Goal: Task Accomplishment & Management: Complete application form

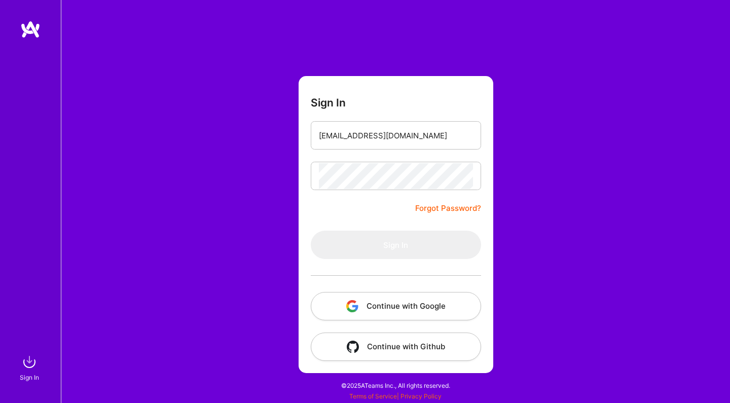
type input "kiril@aibi-solutions.com"
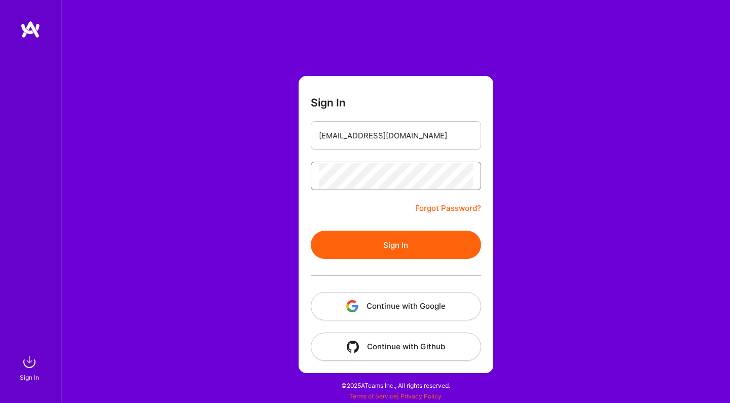
click at [396, 245] on button "Sign In" at bounding box center [396, 245] width 170 height 28
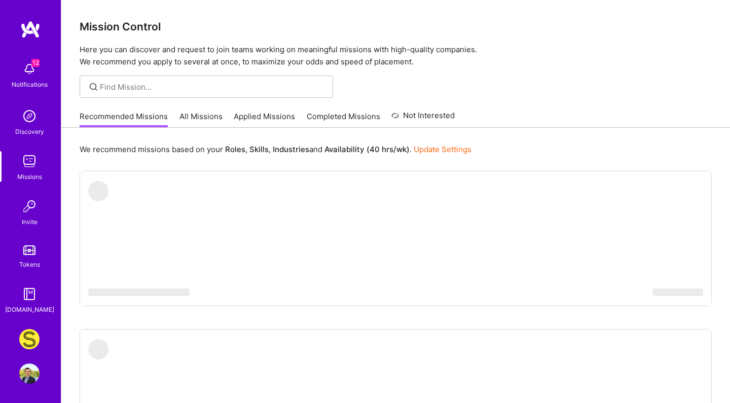
click at [31, 334] on img at bounding box center [29, 339] width 20 height 20
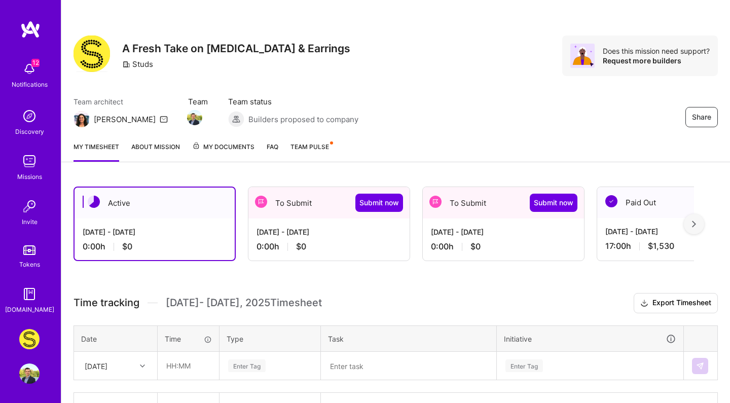
click at [528, 252] on div "0:00 h $0" at bounding box center [503, 246] width 145 height 11
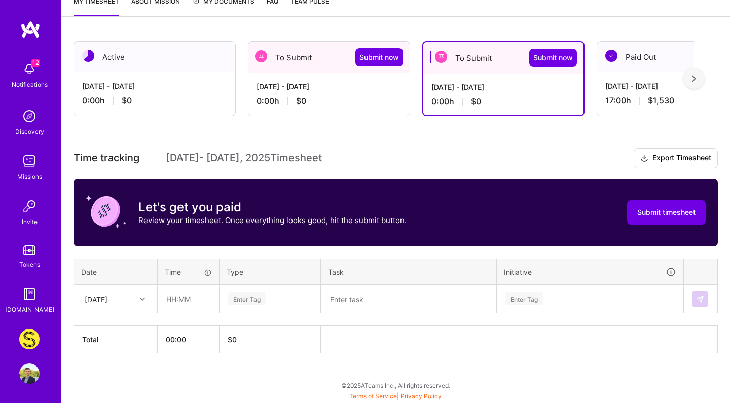
scroll to position [146, 0]
click at [99, 300] on div "[DATE]" at bounding box center [96, 299] width 23 height 11
click at [117, 336] on div "[DATE]" at bounding box center [116, 333] width 82 height 19
click at [175, 299] on input "text" at bounding box center [188, 298] width 60 height 27
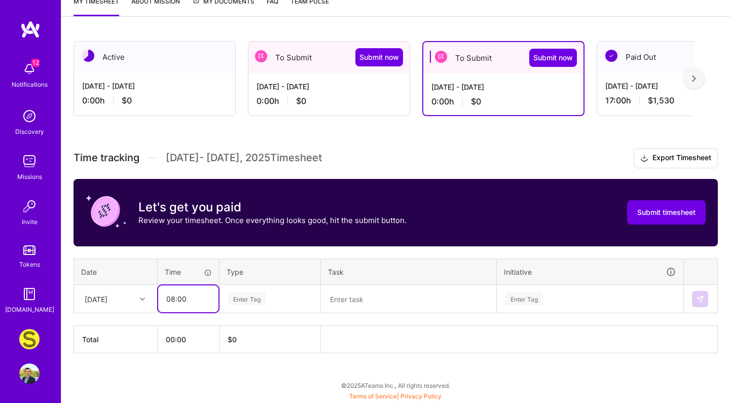
type input "08:00"
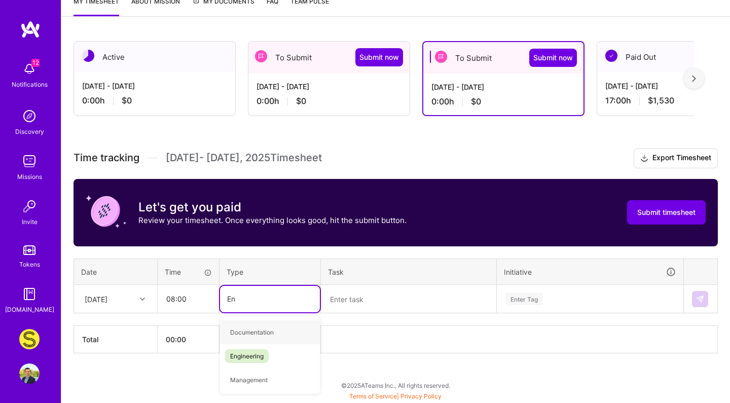
type input "Eng"
click at [238, 333] on span "Engineering" at bounding box center [247, 333] width 44 height 14
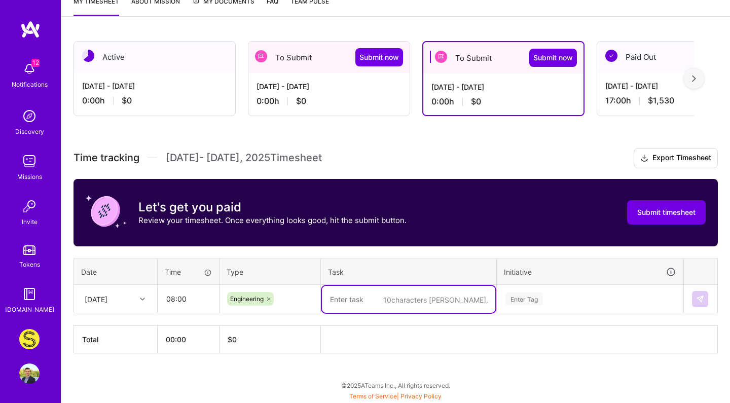
click at [379, 290] on textarea at bounding box center [408, 299] width 173 height 27
click at [479, 185] on div "Time tracking [DATE] - [DATE] Timesheet Export Timesheet Let's get you paid Rev…" at bounding box center [396, 250] width 645 height 205
type textarea "Brightpearl Transfers Implementation and Meeting"
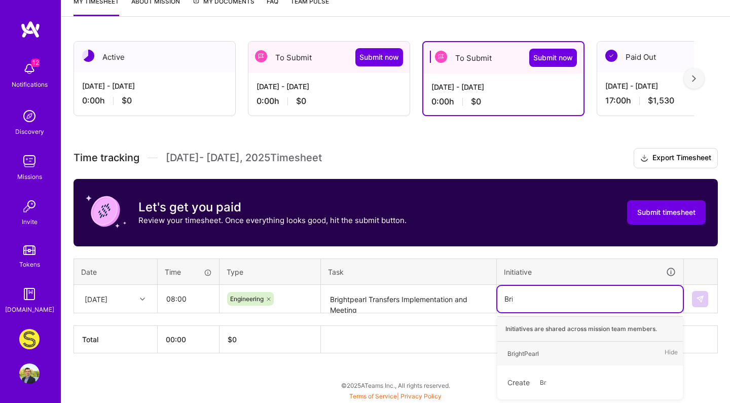
type input "Brig"
click at [538, 359] on span "BrightPearl" at bounding box center [524, 354] width 42 height 14
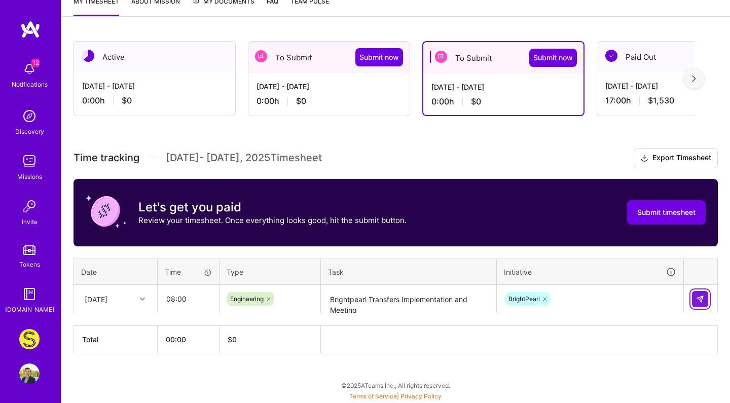
click at [699, 302] on img at bounding box center [700, 299] width 8 height 8
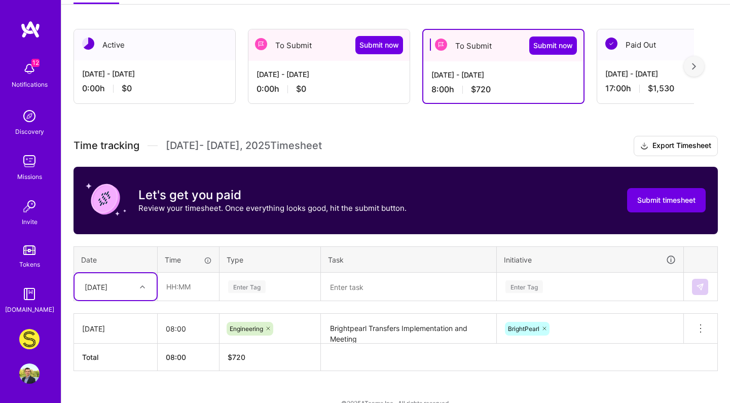
click at [103, 300] on div "option [DATE], selected. Select is focused ,type to refine list, press Down to …" at bounding box center [116, 286] width 82 height 27
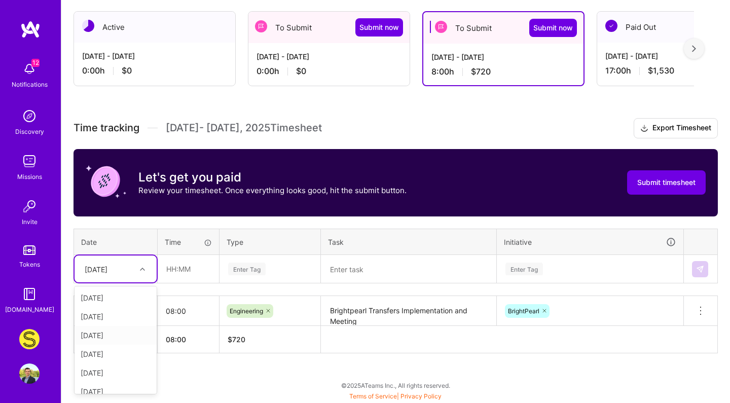
click at [120, 333] on div "[DATE]" at bounding box center [116, 335] width 82 height 19
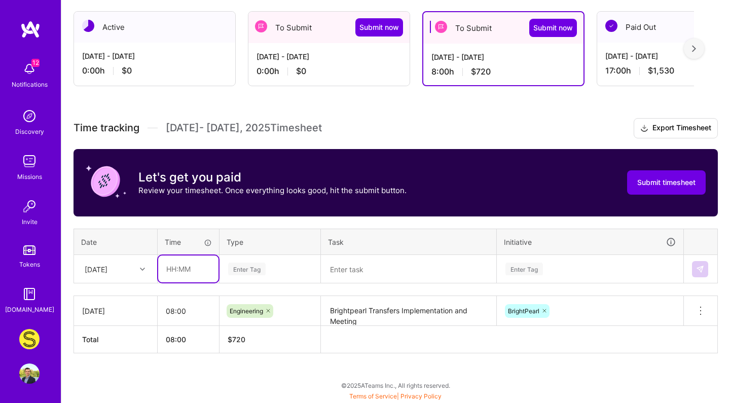
click at [171, 266] on input "text" at bounding box center [188, 269] width 60 height 27
type input "00:30"
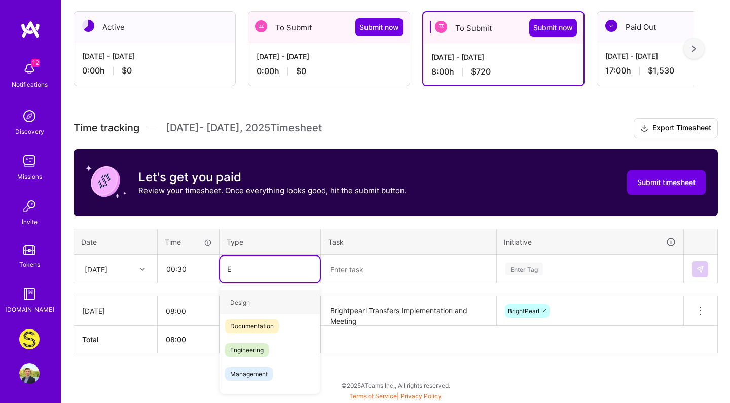
type input "En"
type input "0"
type input "Eng"
click at [268, 299] on span "Engineering" at bounding box center [247, 303] width 44 height 14
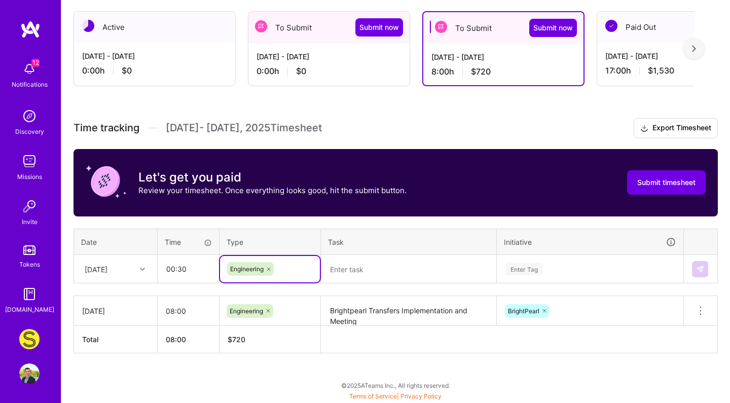
click at [348, 280] on textarea at bounding box center [408, 269] width 173 height 27
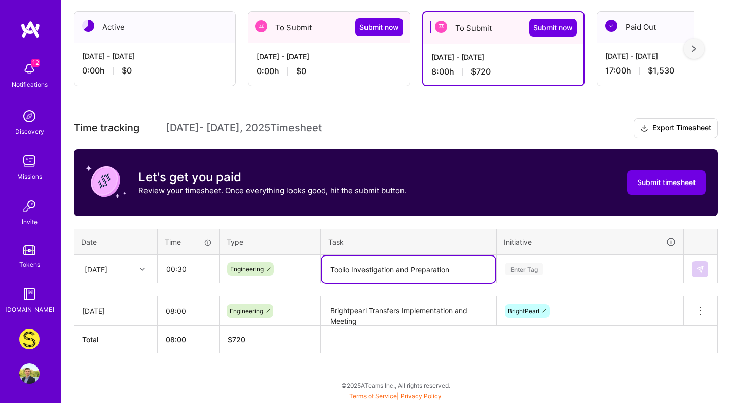
type textarea "Toolio Investigation and Preparation"
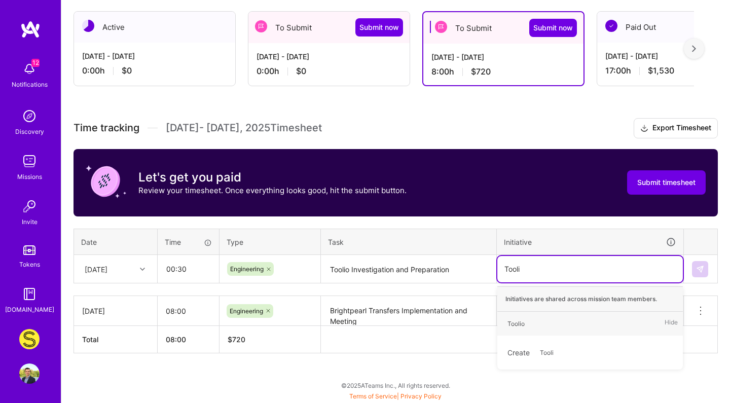
type input "Toolio"
click at [517, 324] on div "Toolio" at bounding box center [516, 323] width 17 height 11
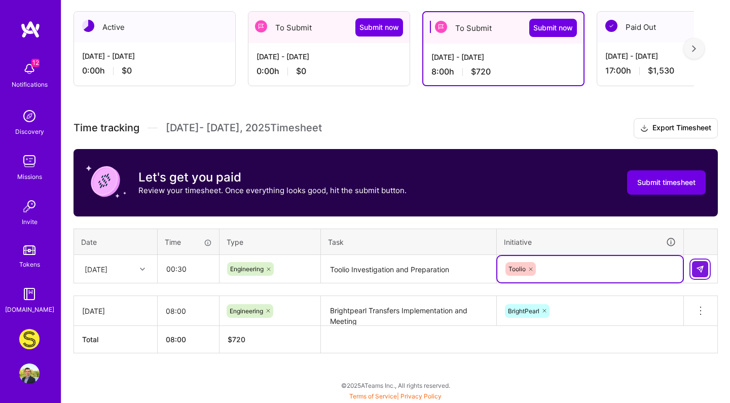
click at [704, 272] on img at bounding box center [700, 269] width 8 height 8
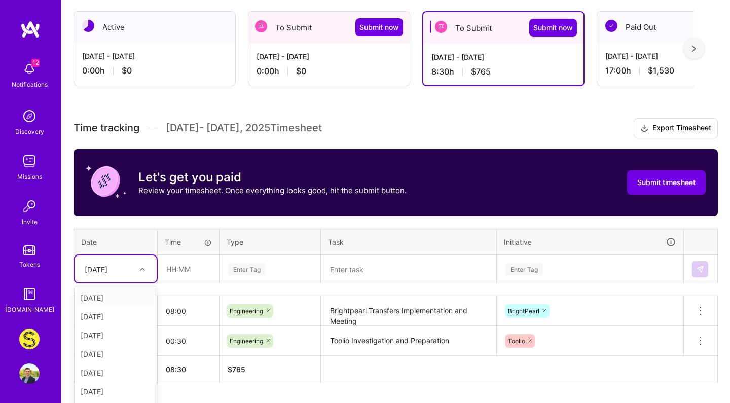
scroll to position [205, 0]
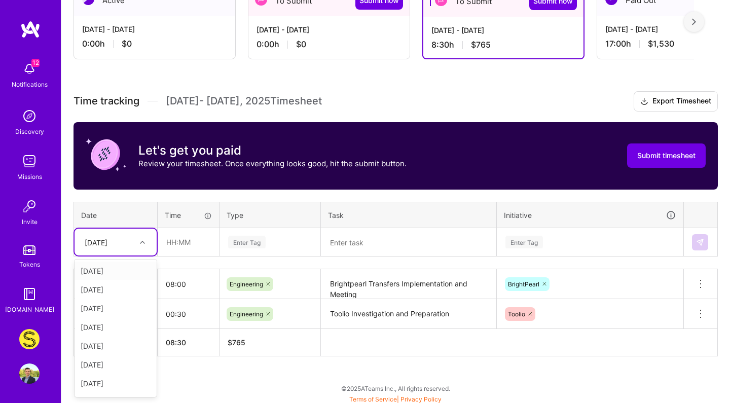
click at [122, 256] on div "option [DATE], selected. option [DATE] focused, 1 of 16. 15 results available. …" at bounding box center [116, 242] width 82 height 27
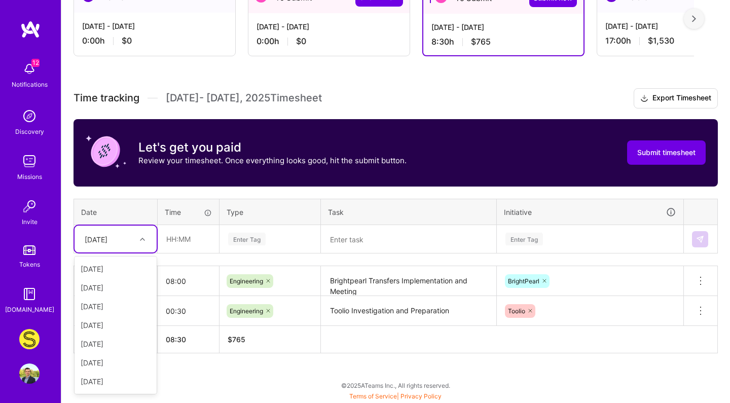
scroll to position [17, 0]
click at [127, 308] on div "[DATE]" at bounding box center [116, 307] width 82 height 19
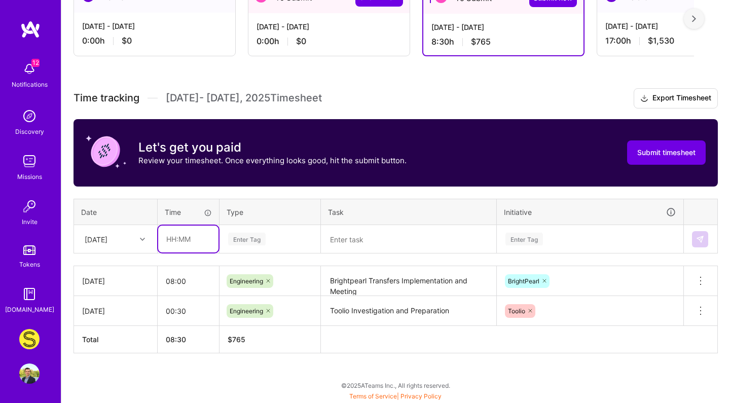
click at [181, 244] on input "text" at bounding box center [188, 239] width 60 height 27
type input "06:00"
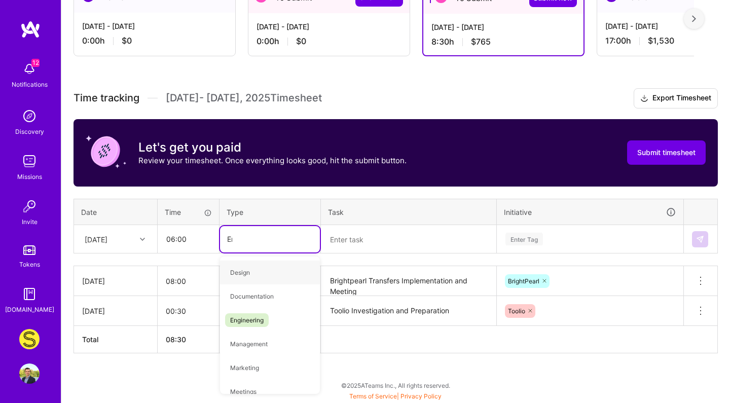
type input "Eng"
click at [253, 269] on span "Engineering" at bounding box center [247, 273] width 44 height 14
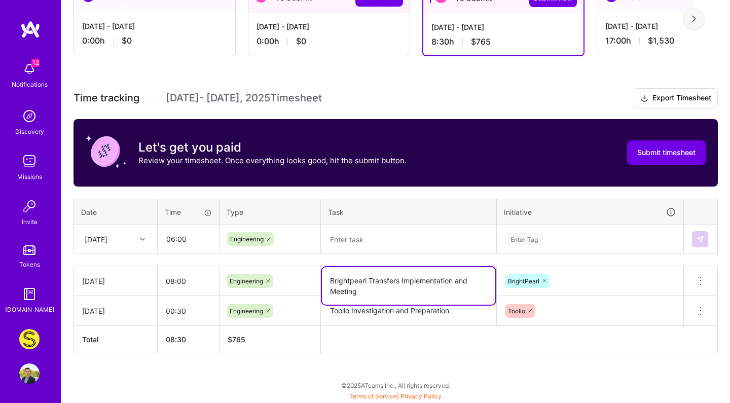
drag, startPoint x: 455, startPoint y: 282, endPoint x: 306, endPoint y: 273, distance: 148.8
click at [307, 274] on tr "[DATE] 08:00 Engineering Brightpearl Transfers Implementation and Meeting Brigh…" at bounding box center [396, 281] width 644 height 30
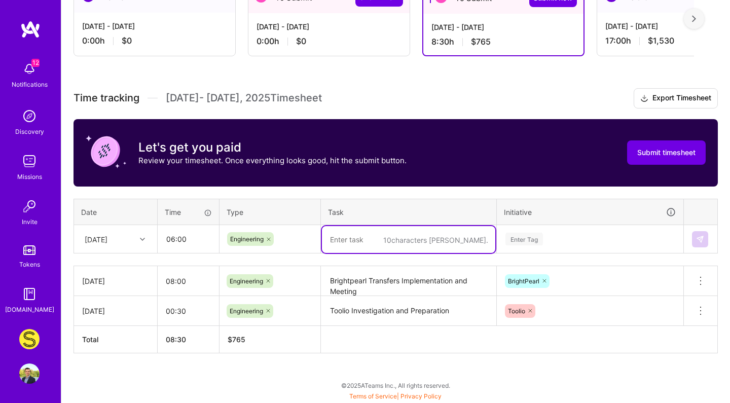
click at [373, 239] on textarea at bounding box center [408, 239] width 173 height 27
paste textarea "Brightpearl Transfers Implementation"
type textarea "Brightpearl Transfers Implementation"
click at [546, 228] on div "Enter Tag" at bounding box center [590, 239] width 186 height 26
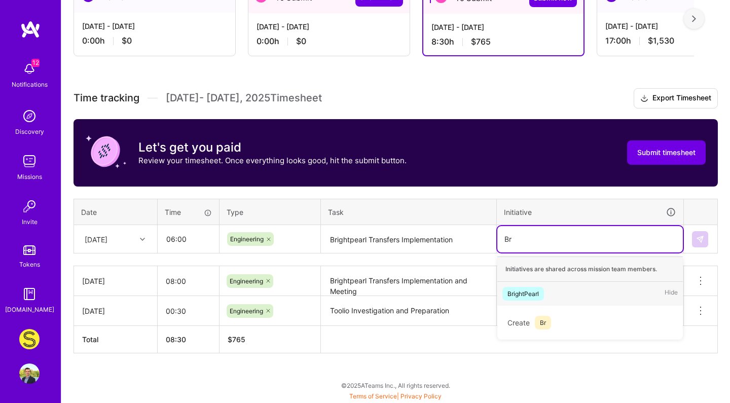
scroll to position [205, 0]
type input "Bri"
click at [553, 295] on div "BrightPearl Hide" at bounding box center [590, 294] width 186 height 24
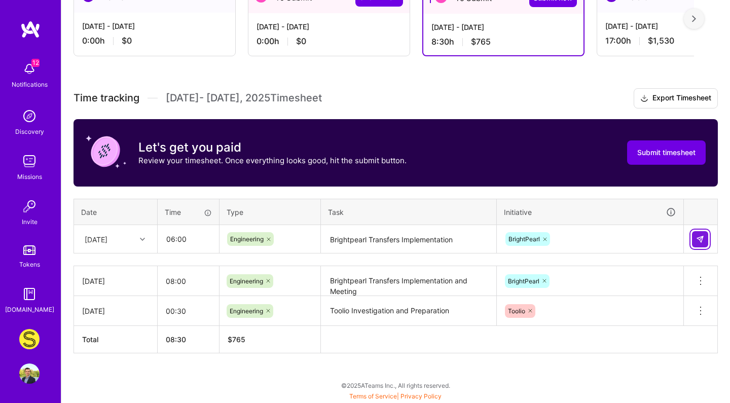
click at [704, 240] on img at bounding box center [700, 239] width 8 height 8
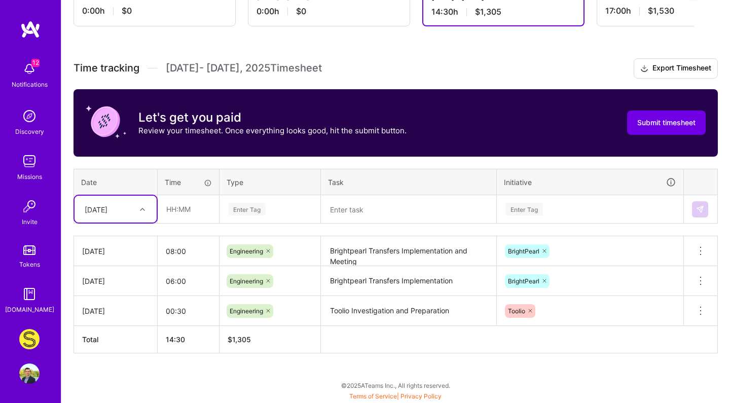
scroll to position [235, 0]
click at [108, 211] on div "[DATE]" at bounding box center [96, 209] width 23 height 11
click at [110, 333] on div "[DATE]" at bounding box center [116, 335] width 82 height 19
click at [189, 201] on input "text" at bounding box center [188, 209] width 60 height 27
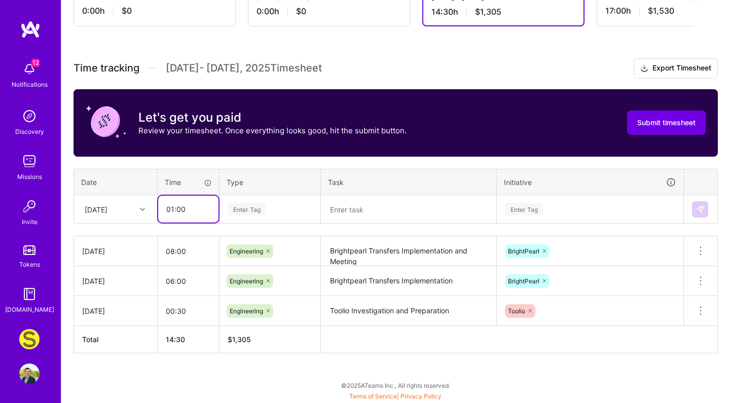
type input "01:00"
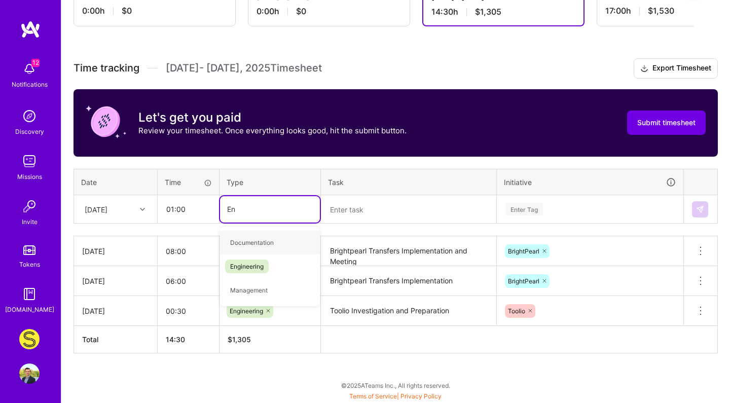
type input "Eng"
click at [252, 227] on div "Engineering" at bounding box center [270, 243] width 100 height 32
click at [252, 235] on div "Engineering" at bounding box center [270, 243] width 100 height 24
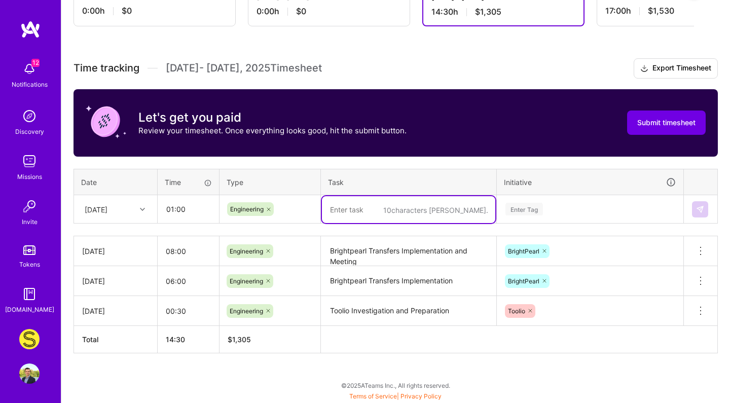
click at [363, 205] on textarea at bounding box center [408, 209] width 173 height 27
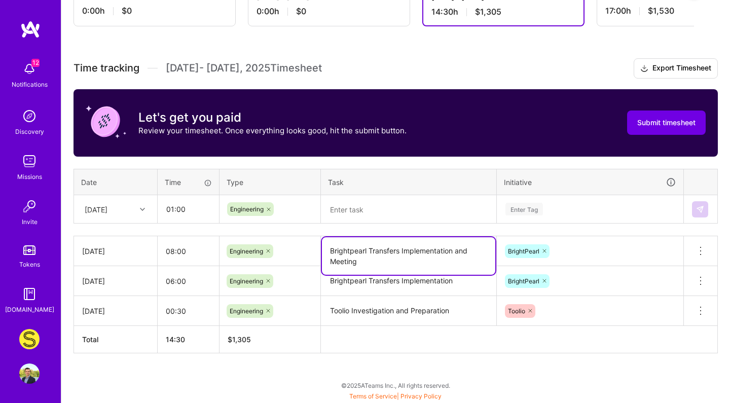
drag, startPoint x: 452, startPoint y: 249, endPoint x: 308, endPoint y: 249, distance: 144.0
click at [308, 249] on tr "[DATE] 08:00 Engineering Brightpearl Transfers Implementation and Meeting Brigh…" at bounding box center [396, 251] width 644 height 30
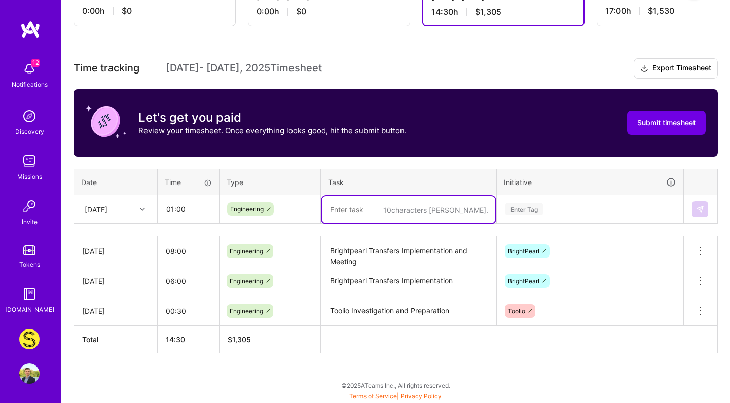
click at [366, 212] on textarea at bounding box center [408, 209] width 173 height 27
paste textarea "Brightpearl Transfers Implementation"
type textarea "Brightpearl Transfers Implementation"
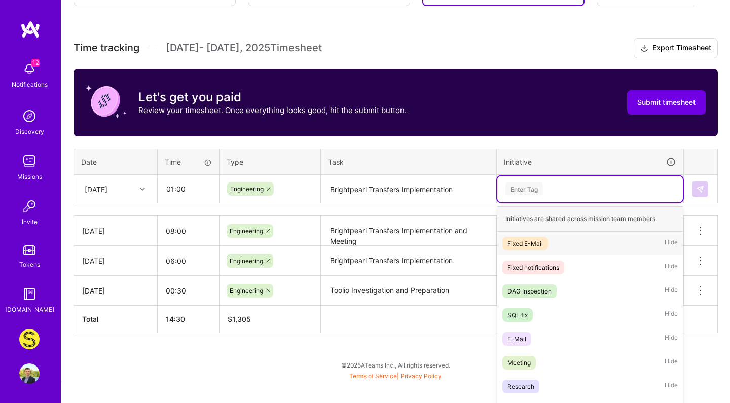
scroll to position [267, 0]
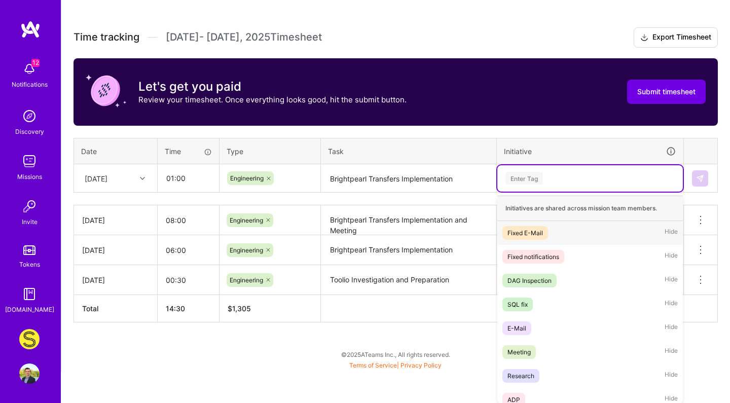
click at [550, 192] on div "option BrightPearl, selected. option Fixed E-Mail focused, 1 of 25. 25 results …" at bounding box center [590, 178] width 186 height 26
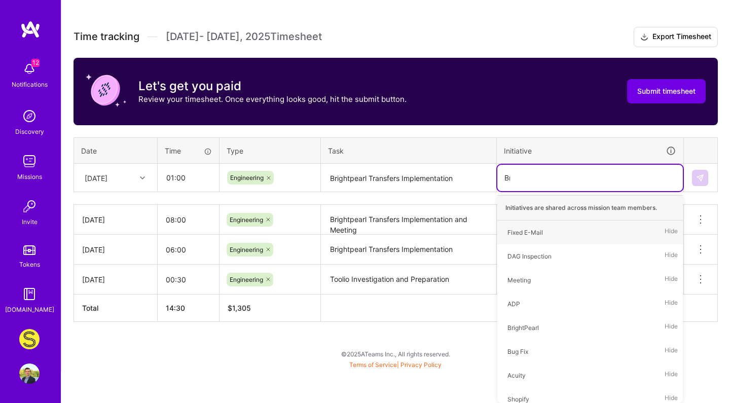
scroll to position [235, 0]
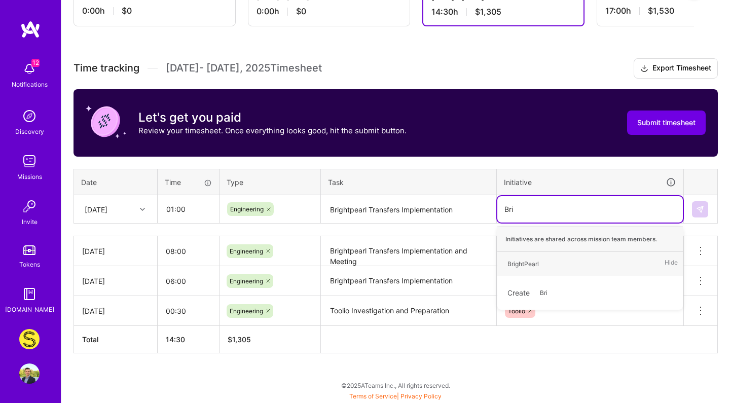
type input "Brig"
click at [535, 262] on div "BrightPearl" at bounding box center [523, 264] width 31 height 11
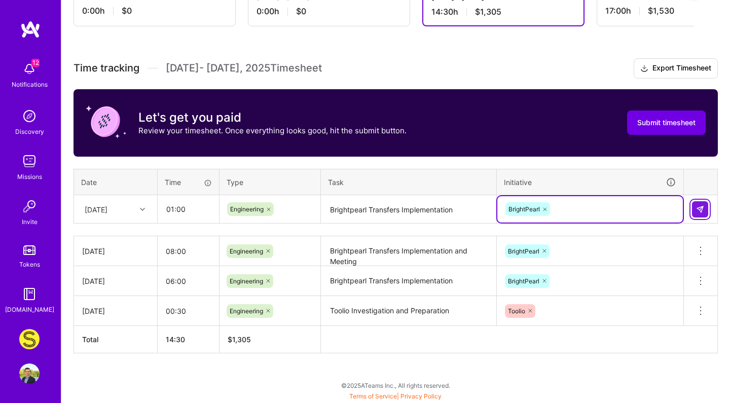
click at [702, 205] on img at bounding box center [700, 209] width 8 height 8
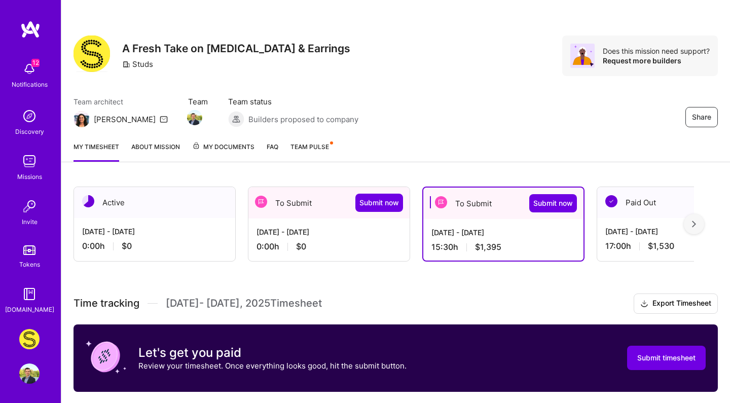
scroll to position [0, 0]
click at [539, 203] on span "Submit now" at bounding box center [553, 203] width 40 height 10
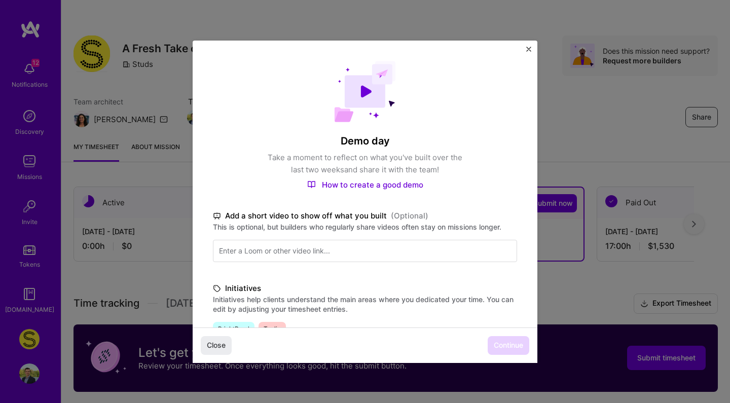
click at [413, 237] on div "Add a short video to show off what you built (Optional) This is optional, but b…" at bounding box center [365, 236] width 304 height 52
click at [412, 245] on input at bounding box center [365, 251] width 304 height 22
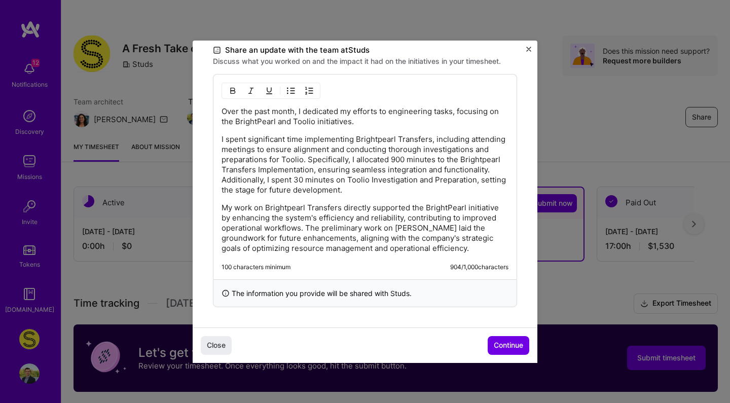
click at [398, 196] on div "Over the past month, I dedicated my efforts to engineering tasks, focusing on t…" at bounding box center [365, 179] width 287 height 147
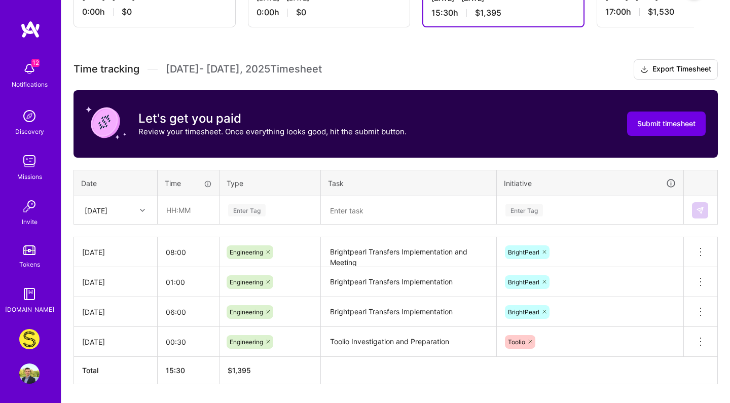
scroll to position [236, 0]
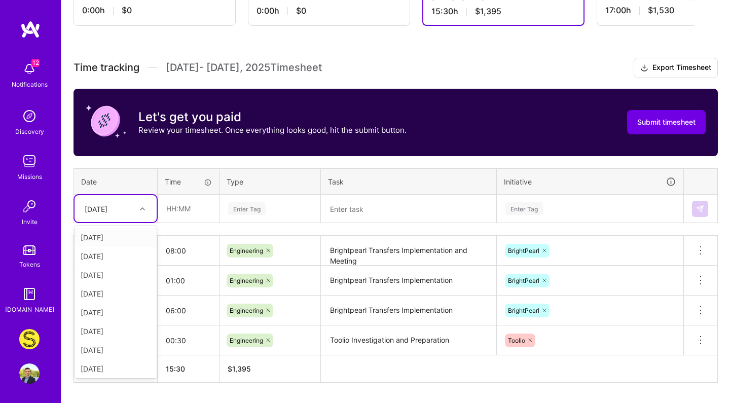
click at [136, 202] on div at bounding box center [144, 208] width 16 height 13
click at [122, 335] on div "[DATE]" at bounding box center [116, 336] width 82 height 19
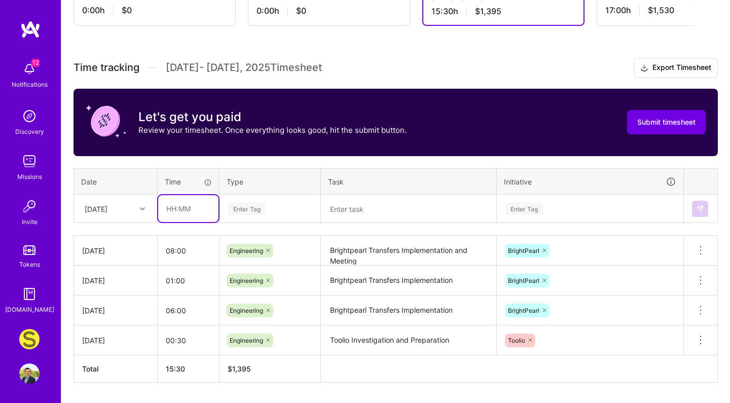
click at [201, 199] on input "text" at bounding box center [188, 208] width 60 height 27
type input "2"
type input "01:00"
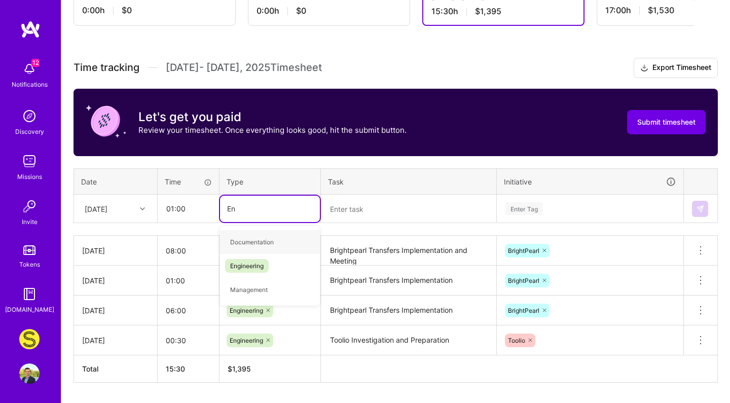
type input "Eng"
click at [272, 241] on div "Engineering" at bounding box center [270, 242] width 100 height 24
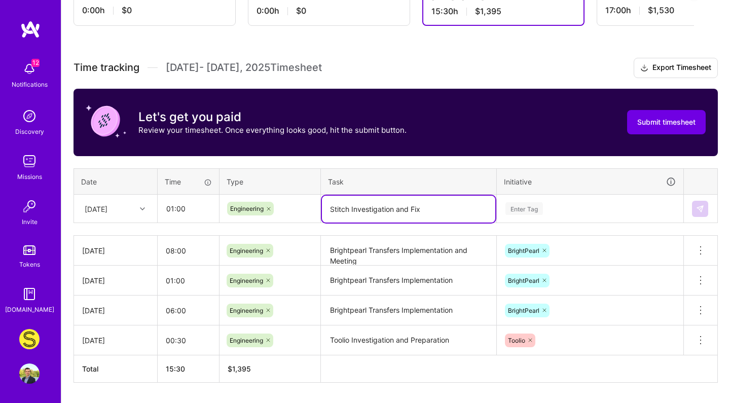
type textarea "Stitch Investigation and Fix"
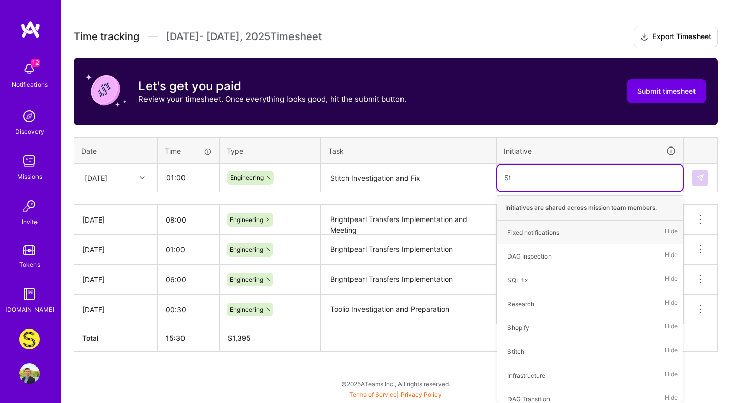
scroll to position [265, 0]
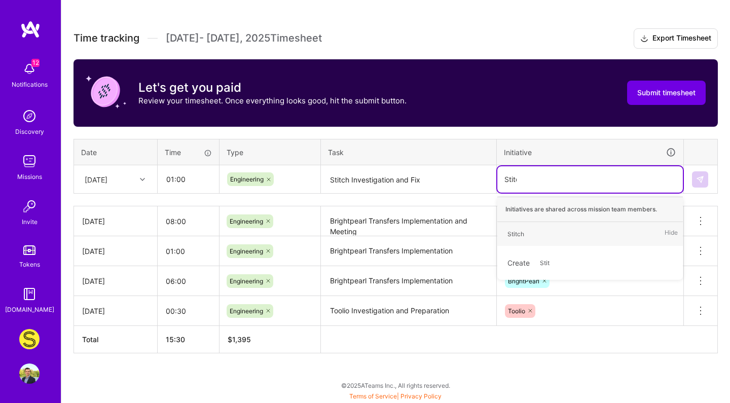
type input "Stitch"
click at [517, 235] on div "Stitch" at bounding box center [516, 234] width 17 height 11
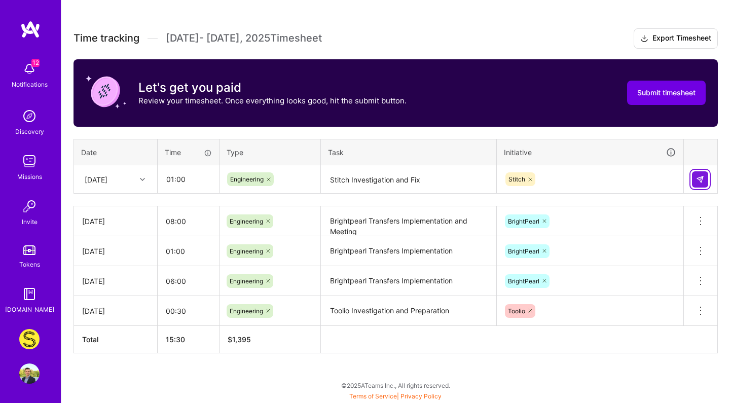
click at [704, 186] on button at bounding box center [700, 179] width 16 height 16
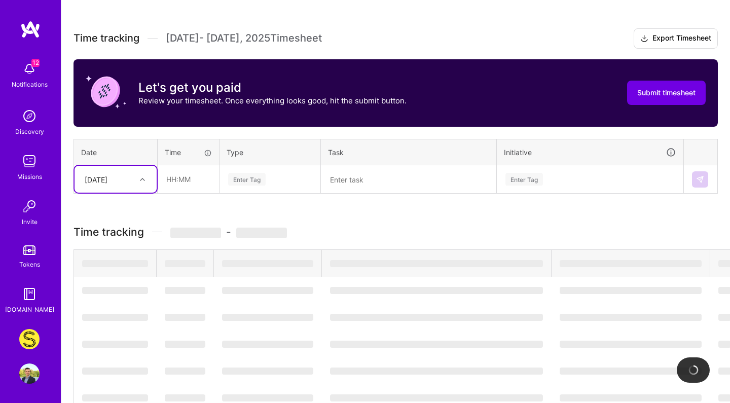
scroll to position [159, 0]
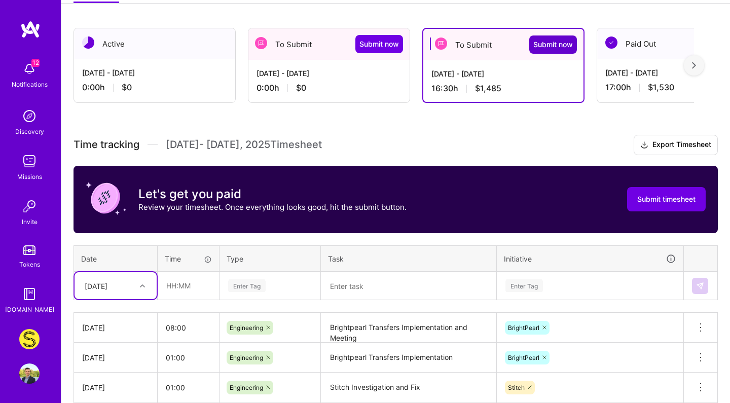
click at [571, 49] on span "Submit now" at bounding box center [553, 45] width 40 height 10
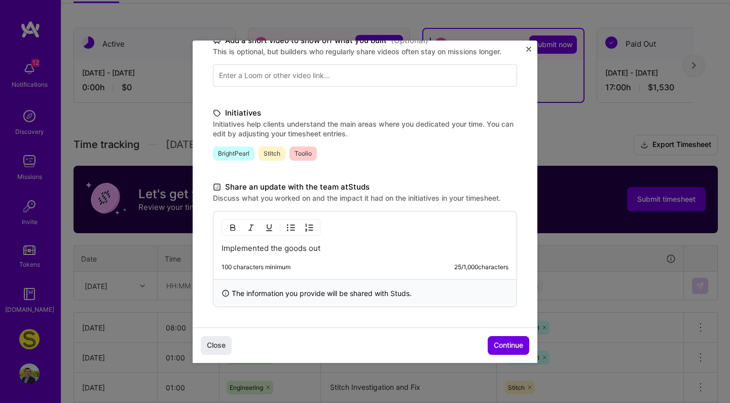
scroll to position [175, 0]
click at [387, 258] on div "Implemented the goods out 100 characters minimum 25 / 1,000 characters" at bounding box center [365, 245] width 304 height 68
click at [393, 247] on p "Implemented the goods out" at bounding box center [365, 248] width 287 height 10
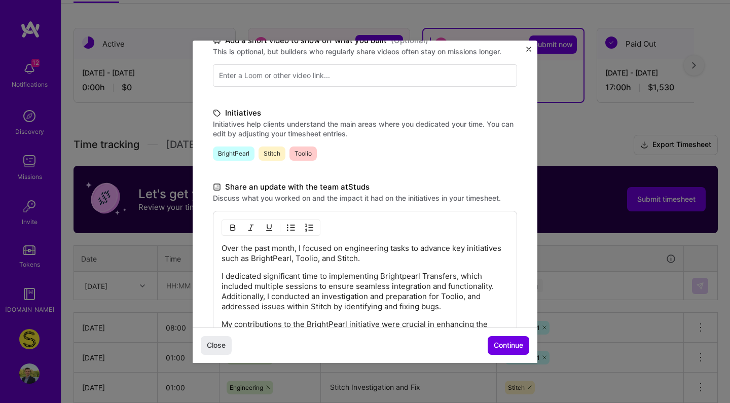
scroll to position [185, 0]
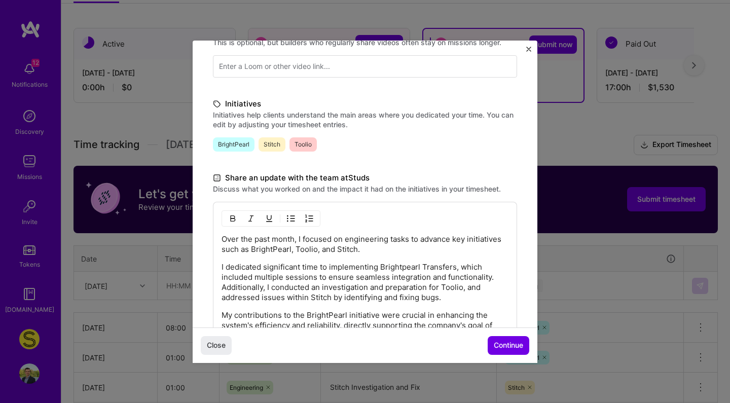
click at [354, 257] on div "Over the past month, I focused on engineering tasks to advance key initiatives …" at bounding box center [365, 297] width 287 height 127
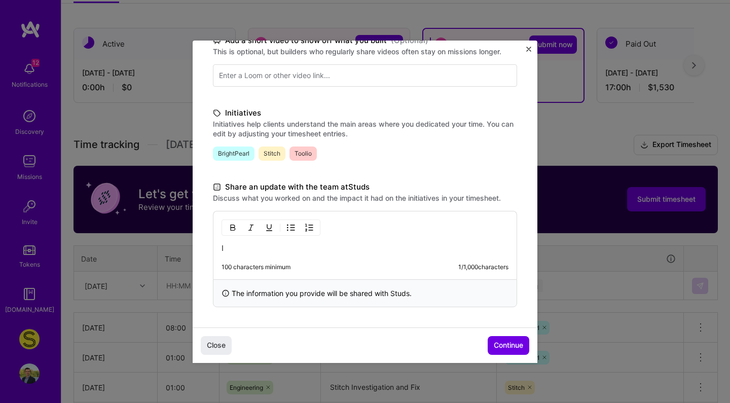
scroll to position [175, 0]
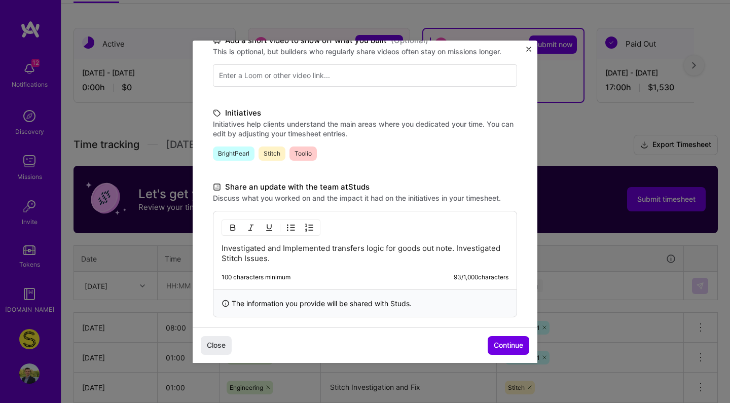
click at [451, 247] on p "Investigated and Implemented transfers logic for goods out note. Investigated S…" at bounding box center [365, 253] width 287 height 20
click at [267, 258] on p "Investigated and Implemented transfers logic for goods out note in [GEOGRAPHIC_…" at bounding box center [365, 253] width 287 height 20
click at [507, 347] on span "Continue" at bounding box center [508, 345] width 29 height 10
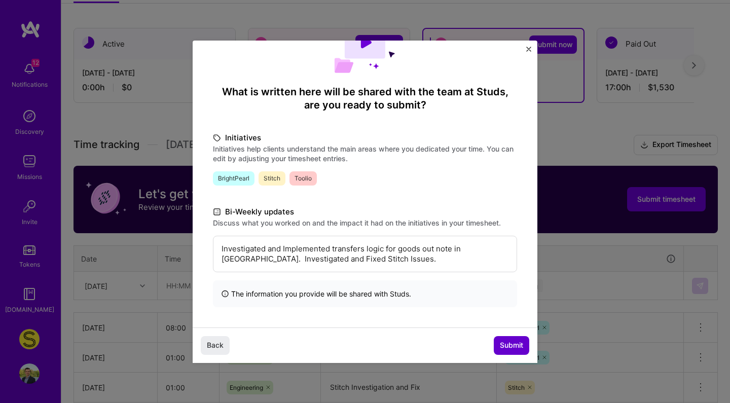
click at [507, 347] on span "Submit" at bounding box center [511, 345] width 23 height 10
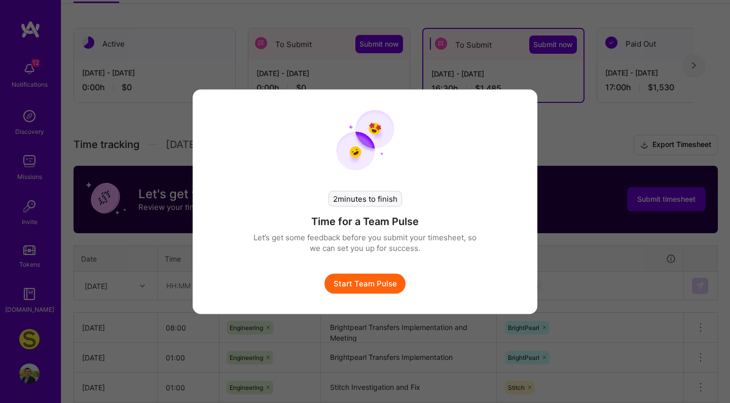
click at [373, 288] on button "Start Team Pulse" at bounding box center [365, 283] width 81 height 20
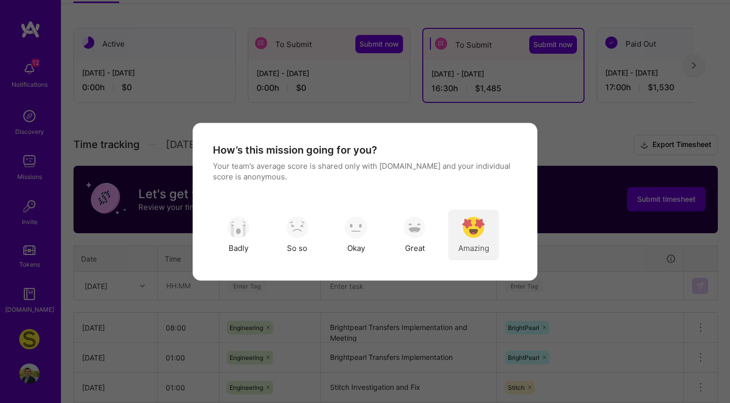
click at [466, 239] on div "Amazing" at bounding box center [473, 234] width 51 height 51
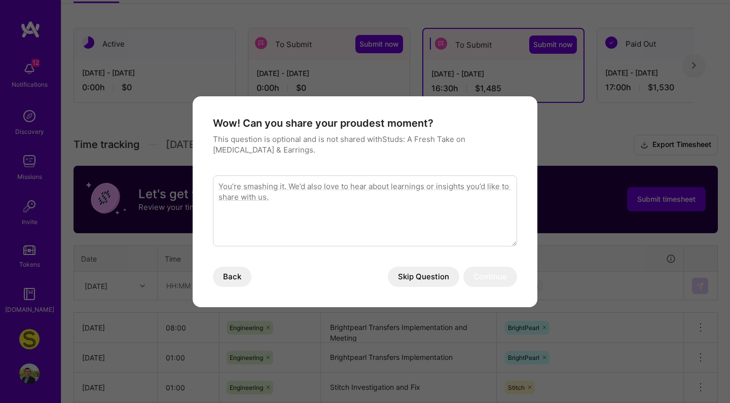
click at [434, 270] on button "Skip Question" at bounding box center [423, 277] width 71 height 20
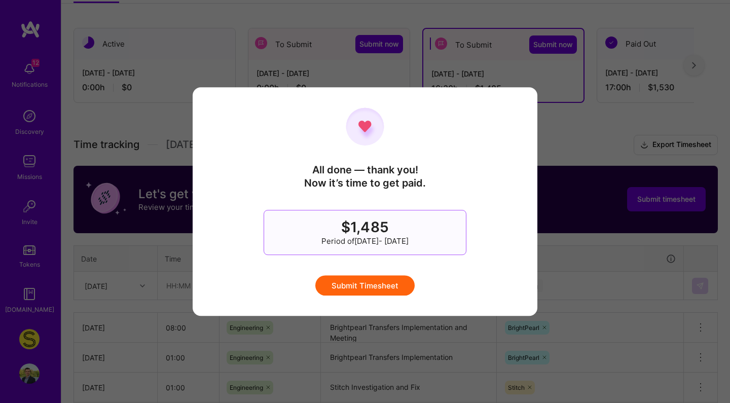
click at [377, 289] on button "Submit Timesheet" at bounding box center [364, 285] width 99 height 20
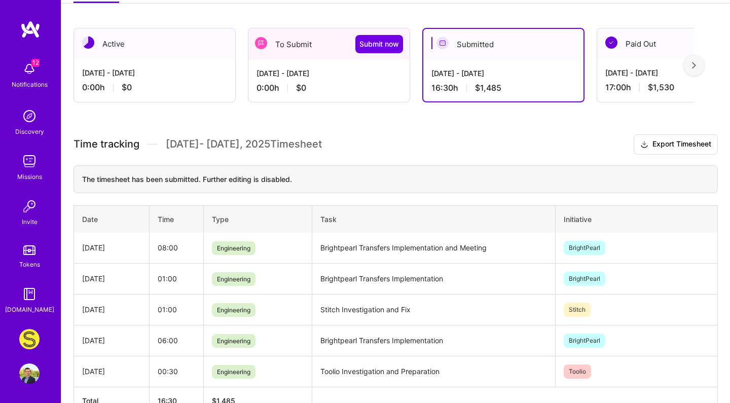
click at [336, 81] on div "[DATE] - [DATE] 0:00 h $0" at bounding box center [328, 81] width 161 height 42
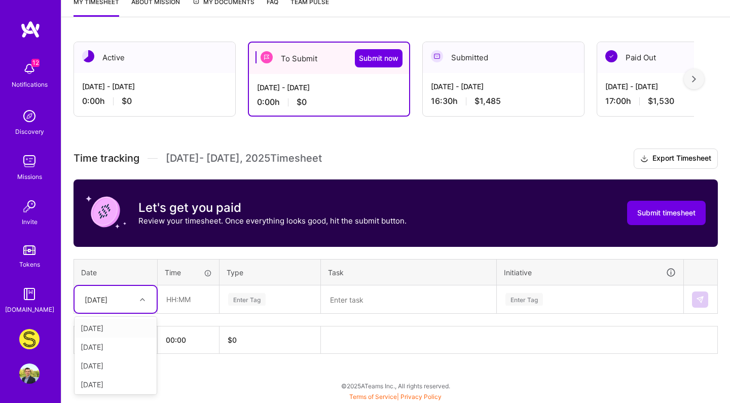
scroll to position [146, 0]
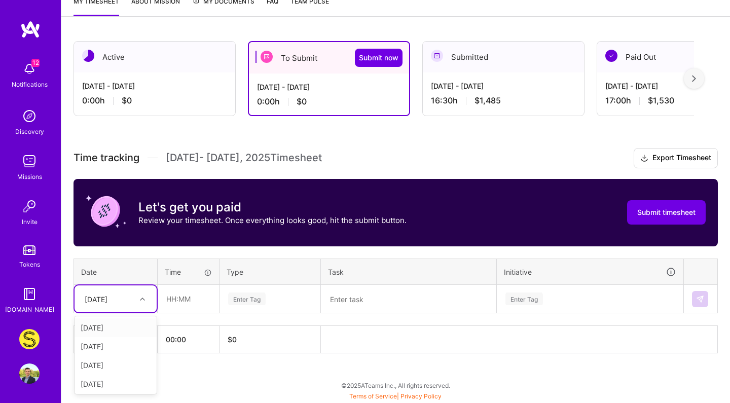
click at [128, 300] on div "[DATE]" at bounding box center [108, 299] width 56 height 17
click at [120, 349] on div "[DATE]" at bounding box center [116, 346] width 82 height 19
click at [170, 299] on input "text" at bounding box center [188, 298] width 60 height 27
type input "08:00"
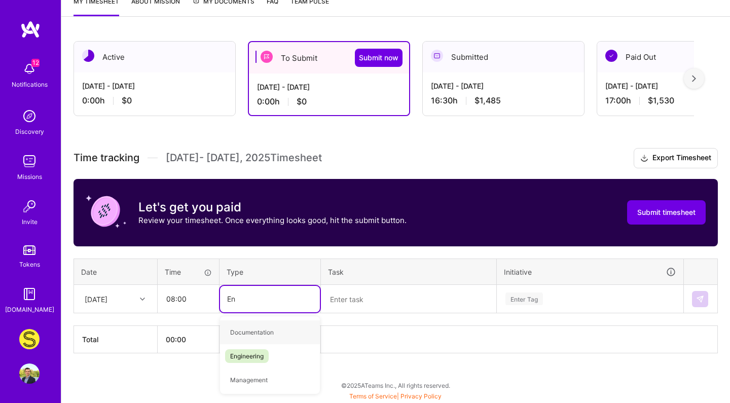
type input "Eng"
click at [253, 334] on span "Engineering" at bounding box center [247, 333] width 44 height 14
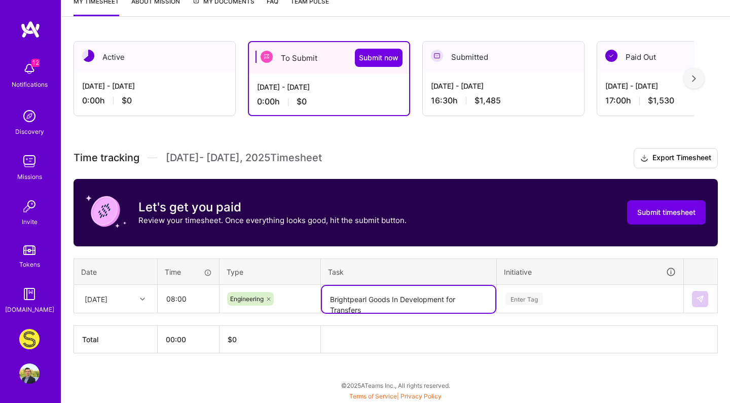
type textarea "Brightpearl Goods In Development for Transfers"
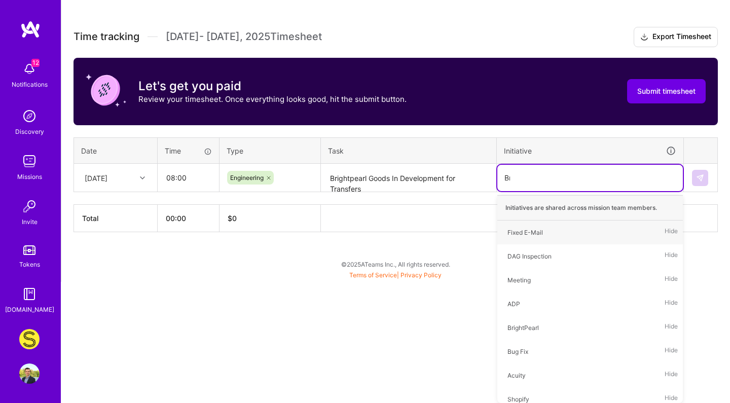
scroll to position [146, 0]
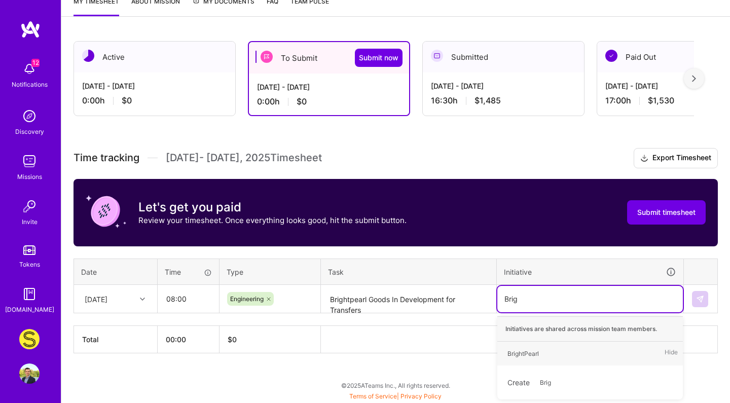
type input "Brigh"
click at [529, 350] on div "BrightPearl" at bounding box center [523, 353] width 31 height 11
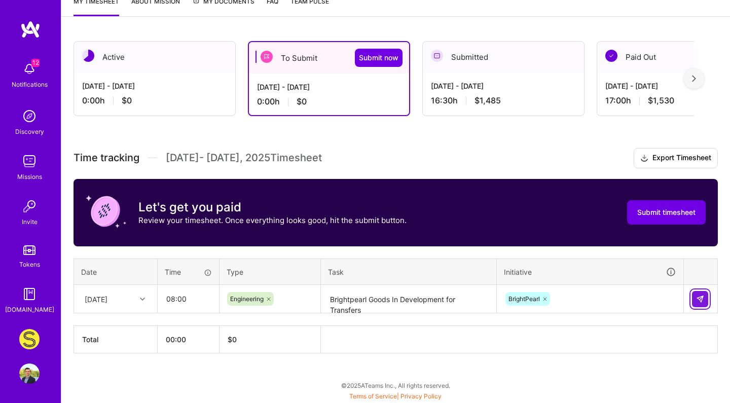
click at [695, 304] on button at bounding box center [700, 299] width 16 height 16
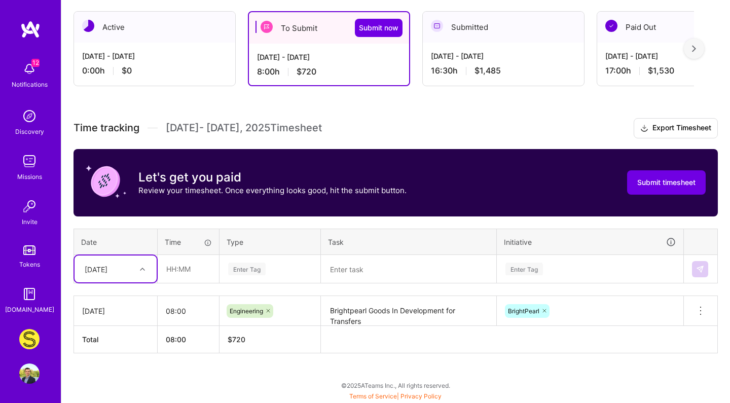
scroll to position [175, 0]
click at [127, 275] on div "[DATE]" at bounding box center [108, 269] width 56 height 17
click at [111, 383] on div "[DATE]" at bounding box center [116, 382] width 82 height 19
click at [200, 272] on input "text" at bounding box center [188, 269] width 60 height 27
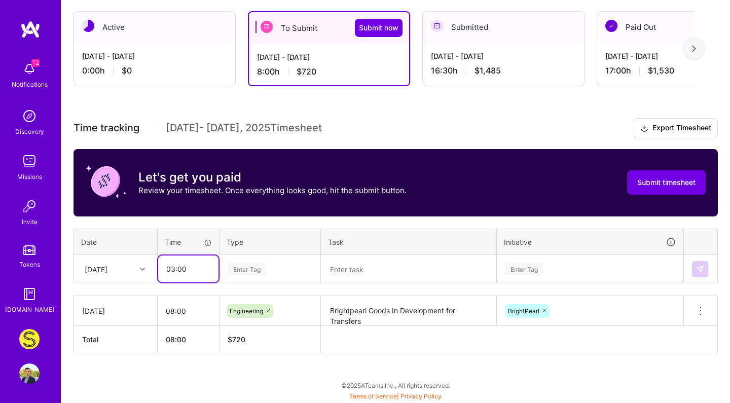
type input "03:00"
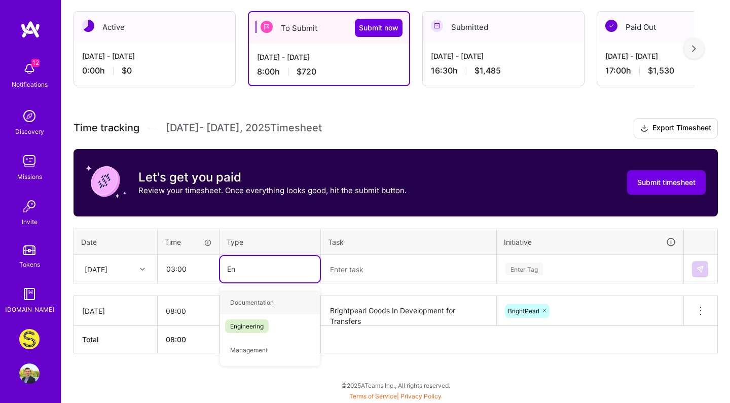
type input "Eng"
click at [244, 305] on span "Engineering" at bounding box center [247, 303] width 44 height 14
click at [389, 267] on textarea at bounding box center [408, 269] width 173 height 27
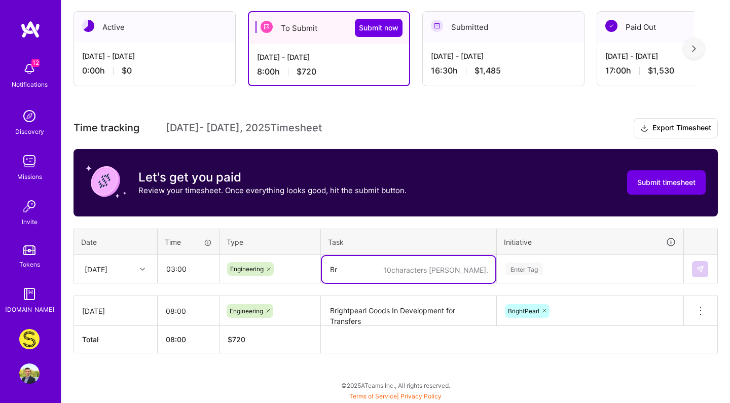
type textarea "Br"
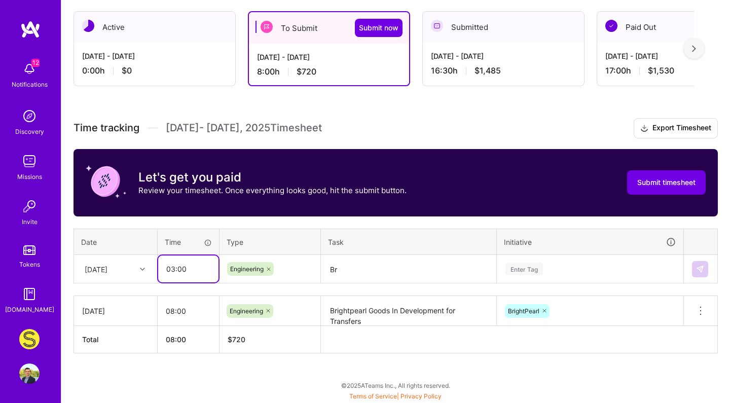
click at [181, 265] on input "03:00" at bounding box center [188, 269] width 60 height 27
type input "02:00"
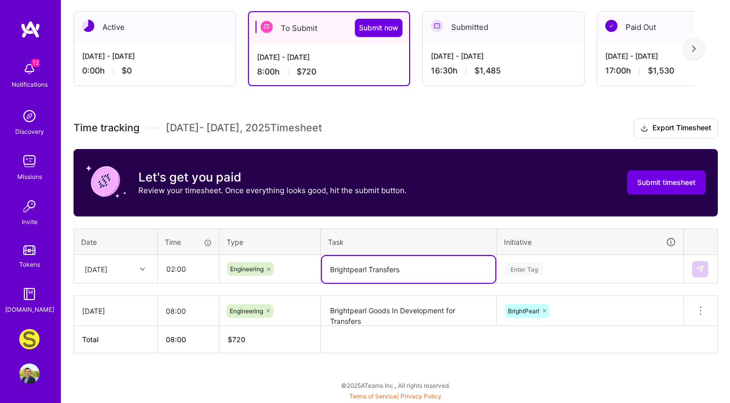
type textarea "Brightpearl Transfers"
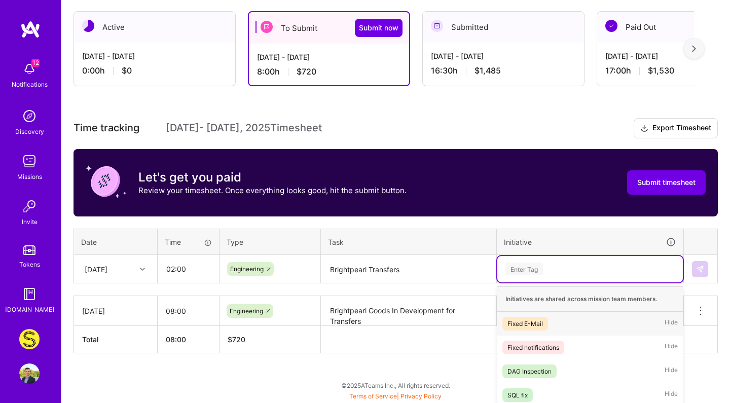
click at [563, 274] on div "option BrightPearl, selected. option Fixed E-Mail focused, 1 of 25. 25 results …" at bounding box center [590, 269] width 186 height 26
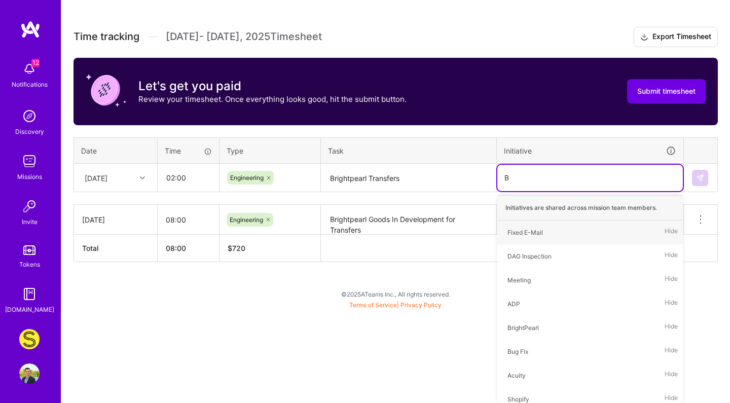
type input "Br"
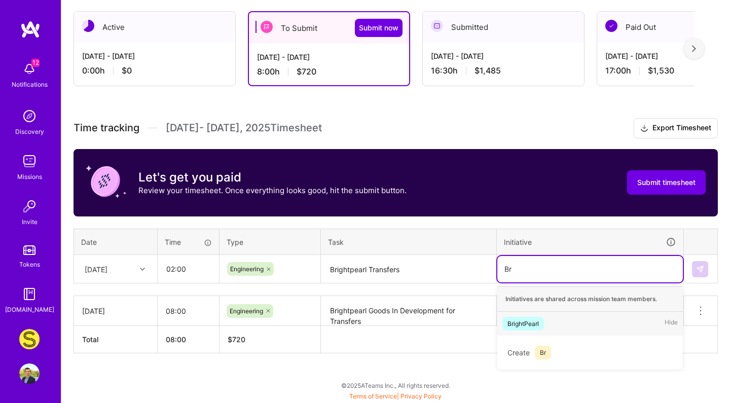
scroll to position [175, 0]
click at [541, 324] on span "BrightPearl" at bounding box center [524, 324] width 42 height 14
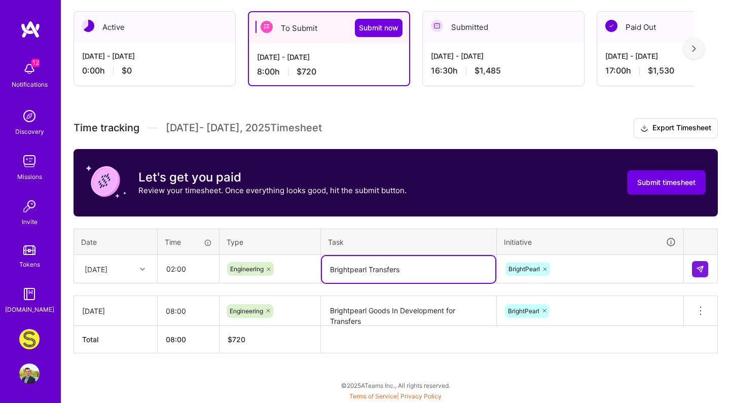
click at [439, 273] on textarea "Brightpearl Transfers" at bounding box center [408, 269] width 173 height 27
type textarea "Brightpearl Transfers Development"
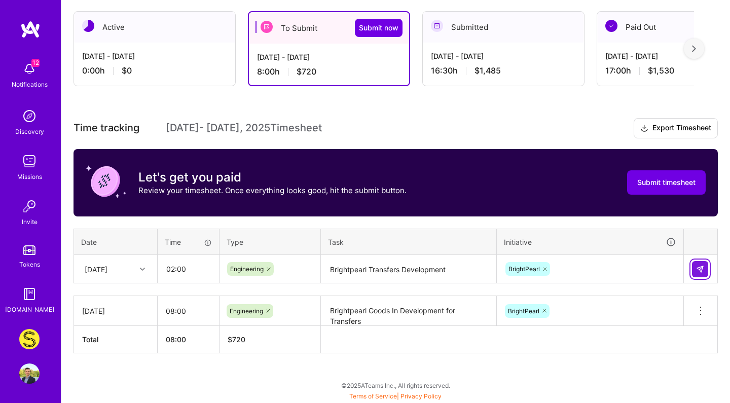
click at [699, 268] on img at bounding box center [700, 269] width 8 height 8
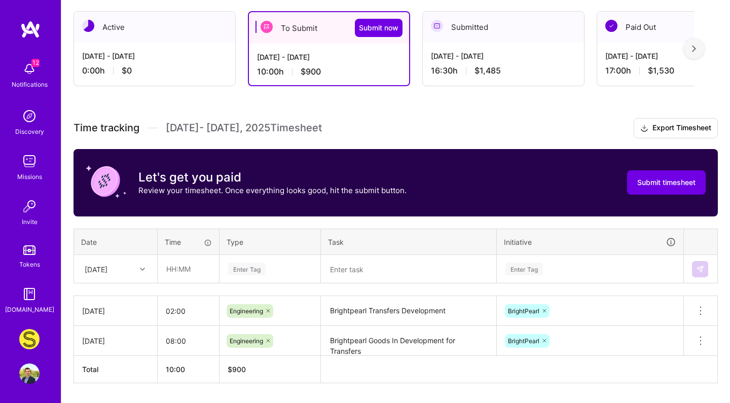
click at [133, 314] on div "[DATE]" at bounding box center [115, 311] width 67 height 11
click at [102, 308] on div "[DATE]" at bounding box center [115, 311] width 67 height 11
click at [703, 314] on icon at bounding box center [701, 311] width 12 height 12
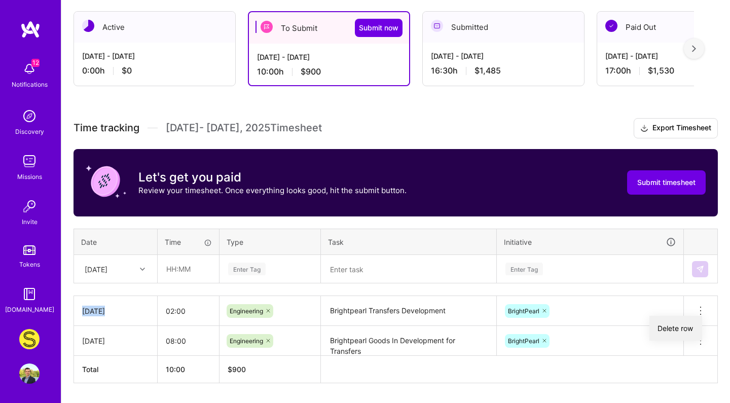
click at [684, 329] on button "Delete row" at bounding box center [676, 328] width 53 height 25
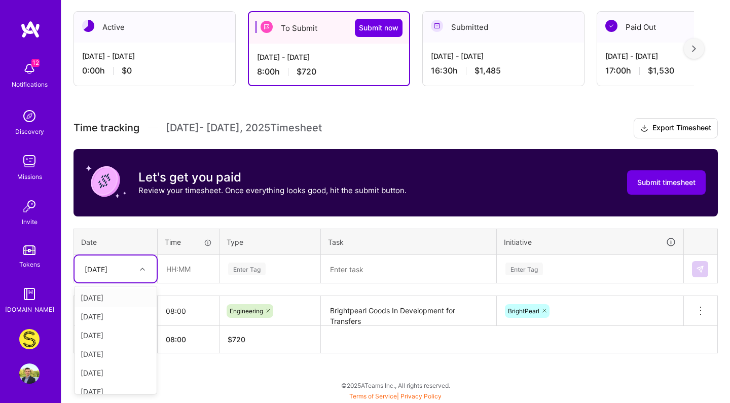
click at [121, 263] on div "[DATE]" at bounding box center [108, 269] width 56 height 17
click at [115, 352] on div "[DATE]" at bounding box center [116, 347] width 82 height 19
click at [191, 256] on input "text" at bounding box center [188, 269] width 60 height 27
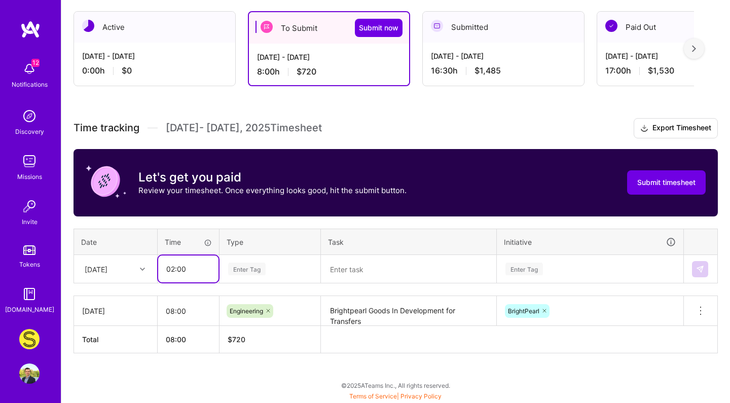
type input "02:00"
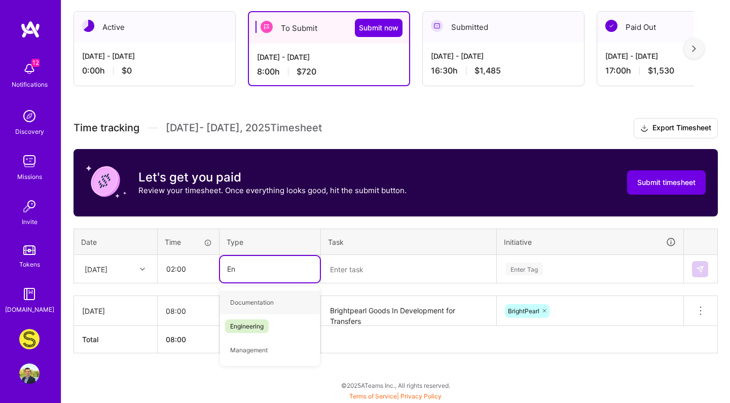
type input "Eng"
click at [253, 299] on span "Engineering" at bounding box center [247, 303] width 44 height 14
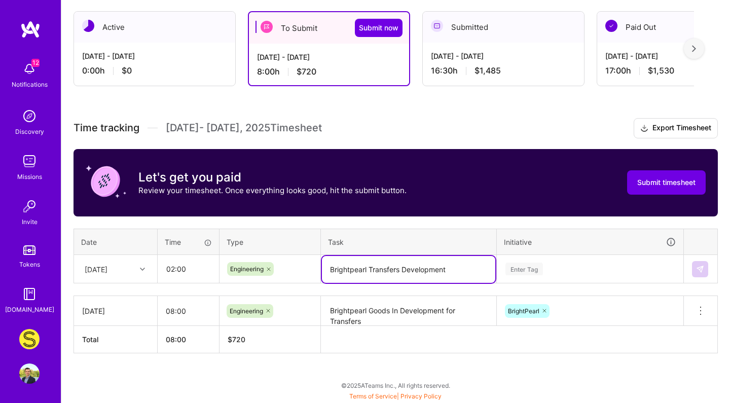
type textarea "Brightpearl Transfers Development"
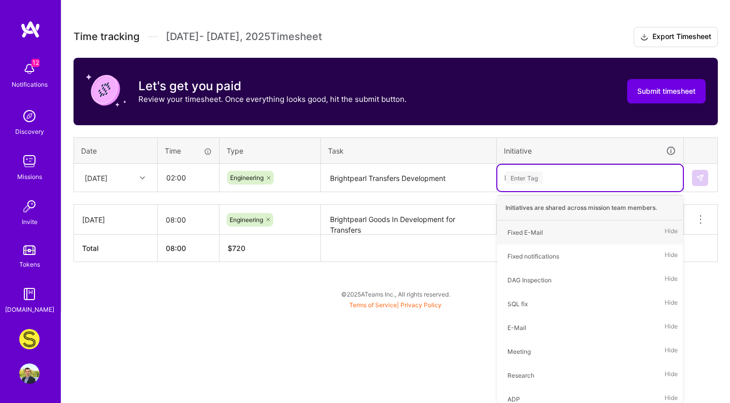
type input "Br"
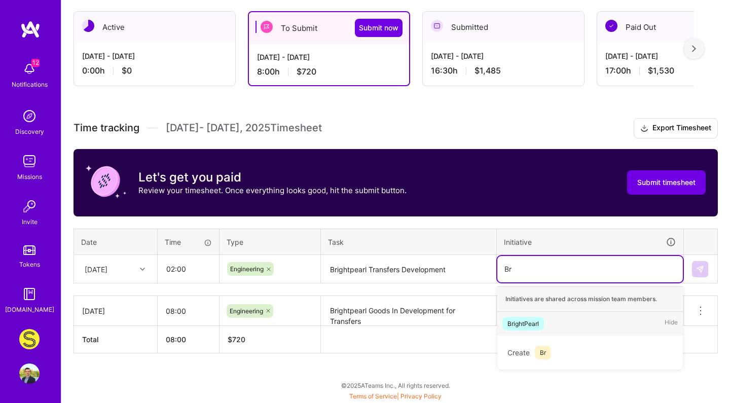
scroll to position [175, 0]
click at [548, 319] on div "BrightPearl Hide" at bounding box center [590, 324] width 186 height 24
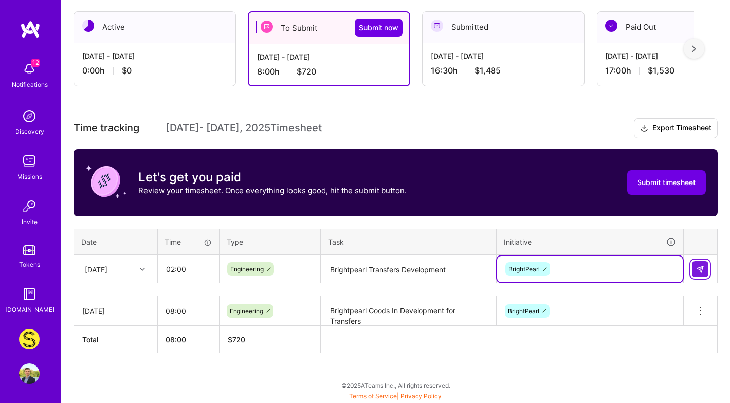
click at [702, 265] on img at bounding box center [700, 269] width 8 height 8
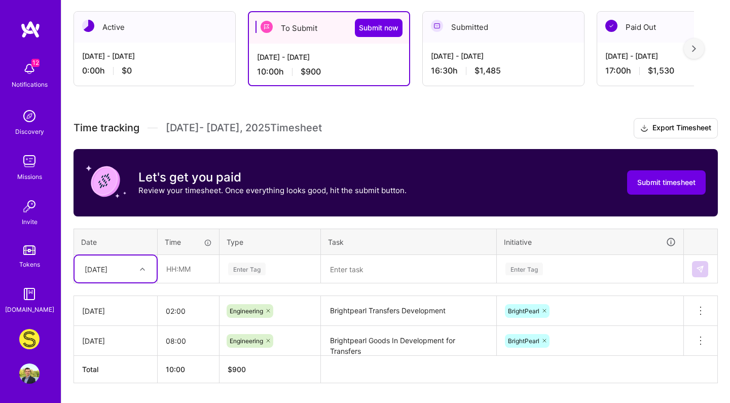
click at [123, 272] on div "option [DATE], selected. Select is focused ,type to refine list, press Down to …" at bounding box center [116, 269] width 82 height 27
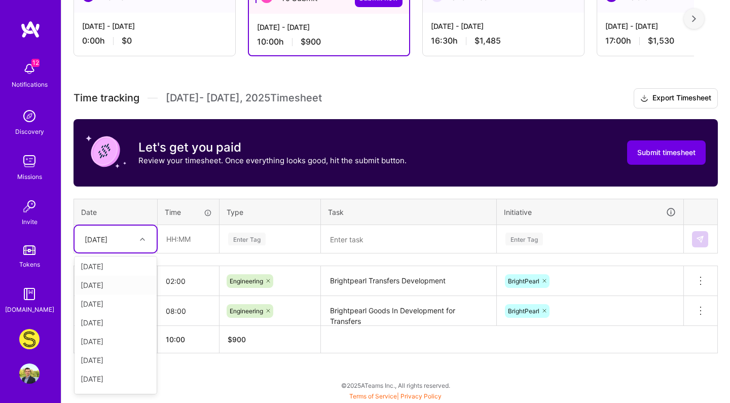
scroll to position [129, 0]
click at [125, 307] on div "[DATE]" at bounding box center [116, 307] width 82 height 19
click at [196, 230] on input "text" at bounding box center [188, 239] width 60 height 27
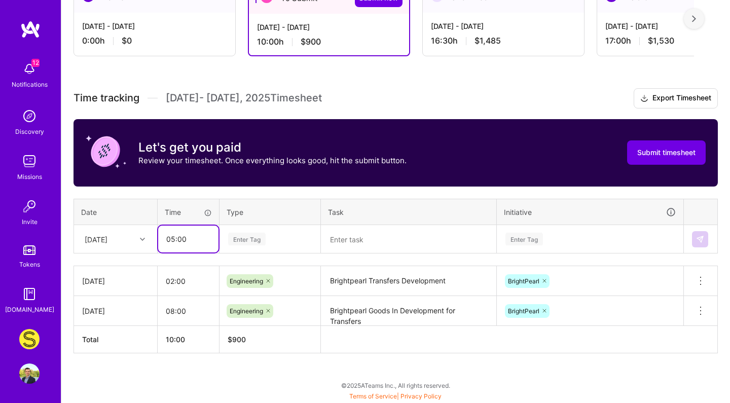
type input "05:00"
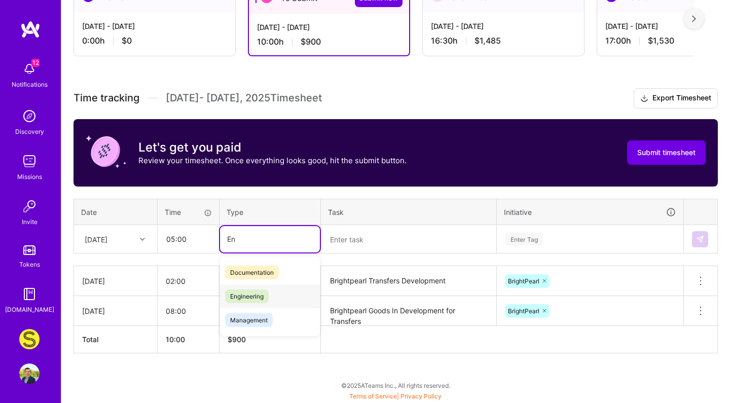
type input "E"
type input "Eng"
click at [281, 268] on div "Engineering" at bounding box center [270, 273] width 100 height 24
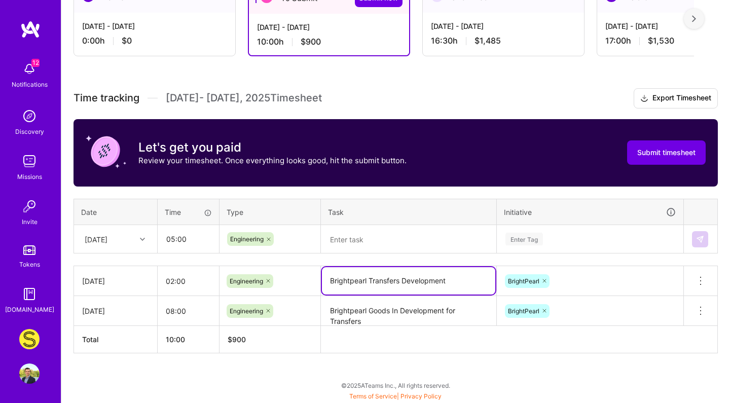
click at [402, 281] on textarea "Brightpearl Transfers Development" at bounding box center [408, 280] width 173 height 27
click at [437, 234] on textarea at bounding box center [408, 239] width 173 height 27
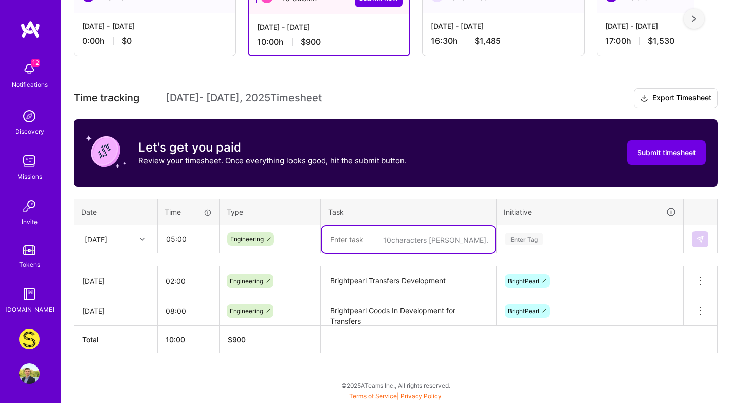
paste textarea "Brightpearl Transfers Development"
type textarea "Brightpearl Transfers Development"
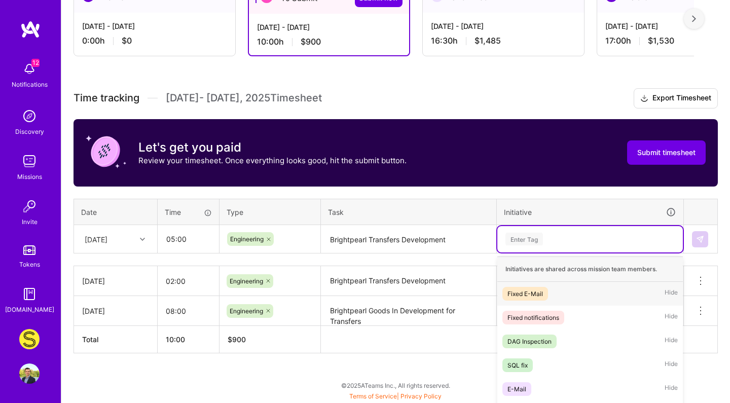
click at [560, 232] on div "option BrightPearl, selected. option Fixed E-Mail focused, 1 of 25. 25 results …" at bounding box center [590, 239] width 186 height 26
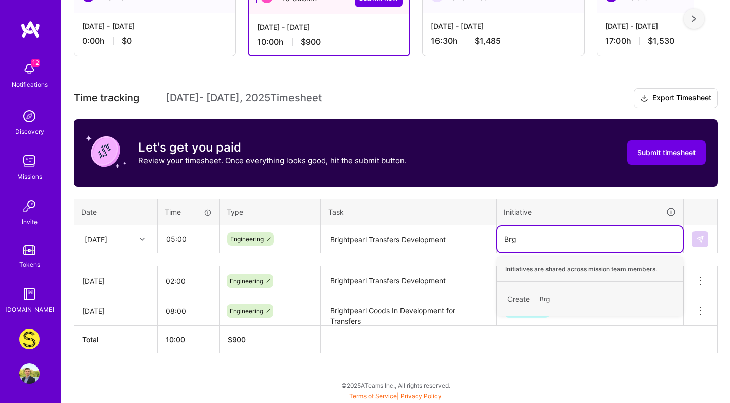
type input "Br"
click at [527, 296] on div "BrightPearl" at bounding box center [523, 294] width 31 height 11
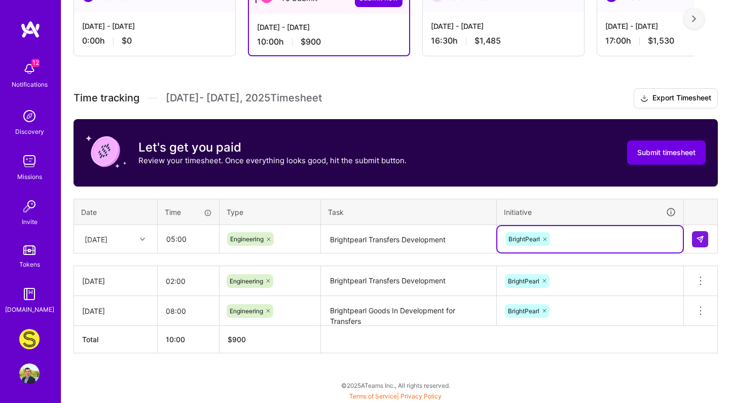
click at [708, 240] on div at bounding box center [700, 239] width 17 height 16
click at [703, 242] on img at bounding box center [700, 239] width 8 height 8
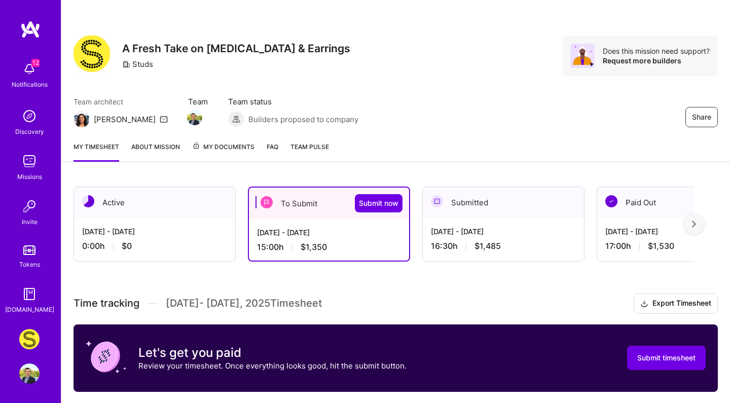
scroll to position [0, 0]
click at [400, 203] on button "Submit now" at bounding box center [379, 203] width 48 height 18
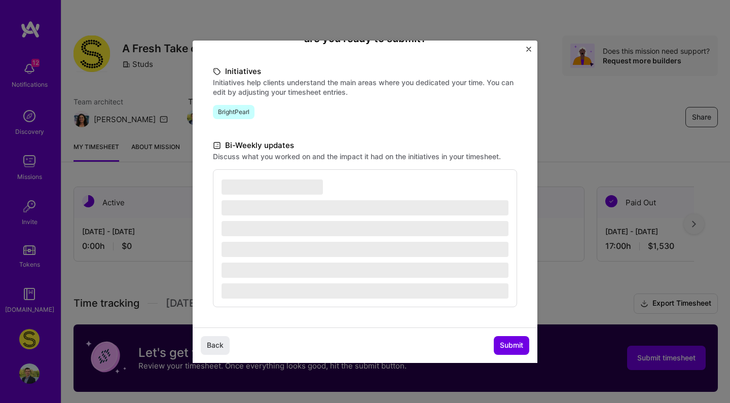
scroll to position [116, 0]
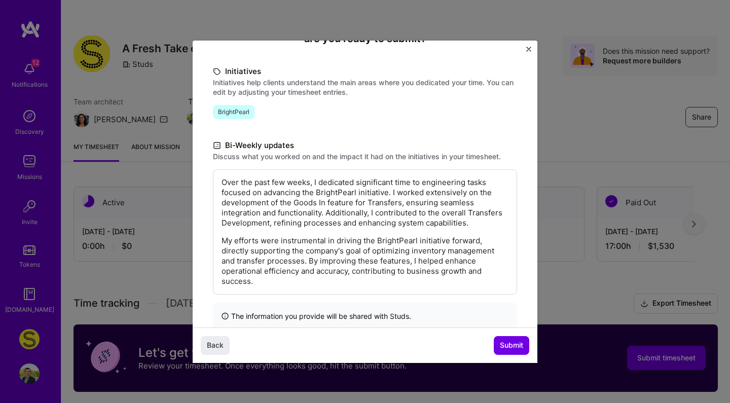
click at [420, 257] on p "My efforts were instrumental in driving the BrightPearl initiative forward, dir…" at bounding box center [365, 261] width 287 height 51
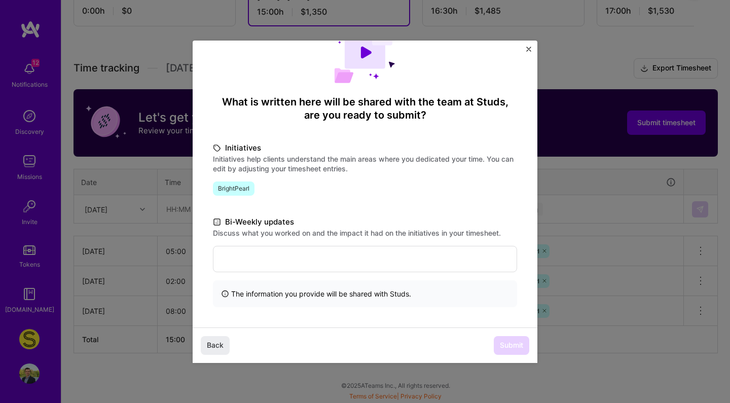
click at [350, 246] on div at bounding box center [365, 259] width 304 height 26
click at [348, 254] on p at bounding box center [365, 259] width 287 height 10
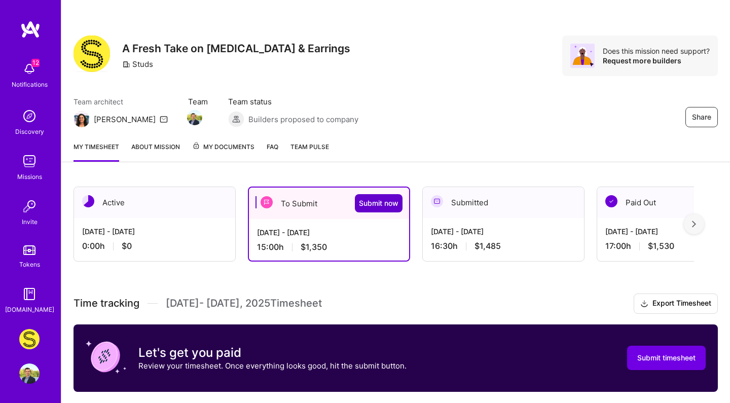
scroll to position [-1, 0]
click at [375, 200] on span "Submit now" at bounding box center [379, 203] width 40 height 10
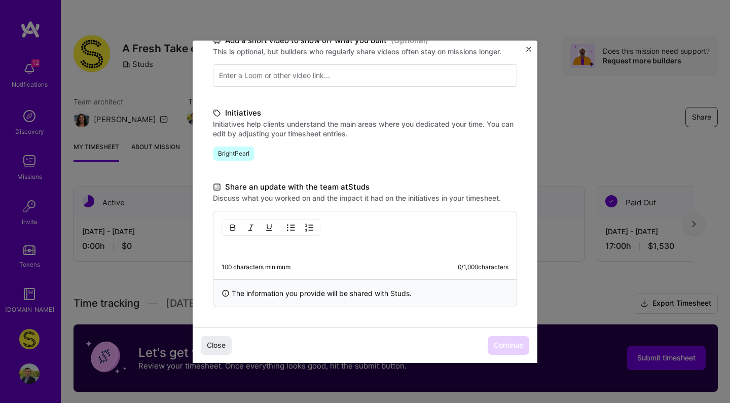
scroll to position [175, 0]
click at [330, 261] on div "100 characters minimum 0 / 1,000 characters" at bounding box center [365, 245] width 304 height 68
click at [334, 253] on p at bounding box center [365, 248] width 287 height 10
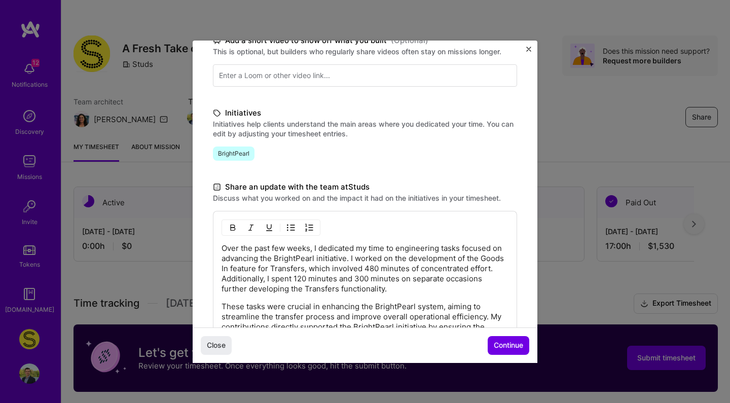
click at [333, 267] on p "Over the past few weeks, I dedicated my time to engineering tasks focused on ad…" at bounding box center [365, 268] width 287 height 51
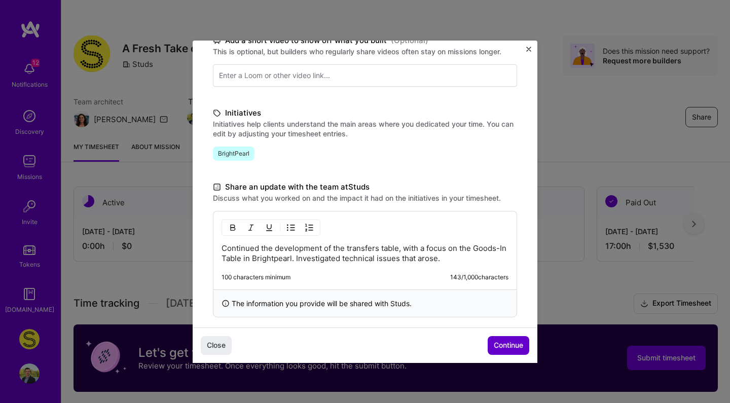
click at [510, 340] on button "Continue" at bounding box center [509, 345] width 42 height 18
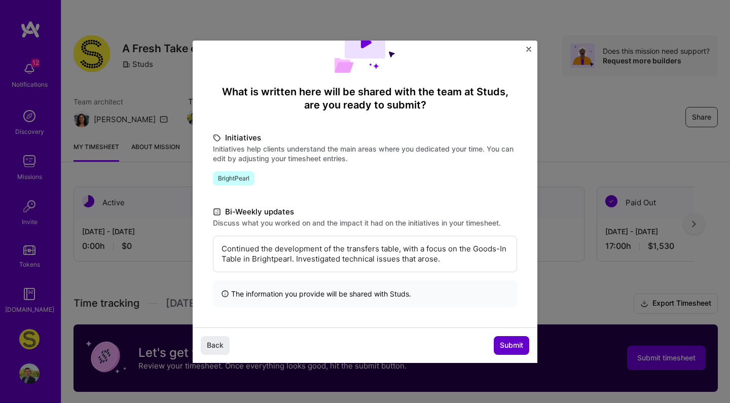
scroll to position [49, 0]
click at [510, 340] on button "Submit" at bounding box center [511, 345] width 35 height 18
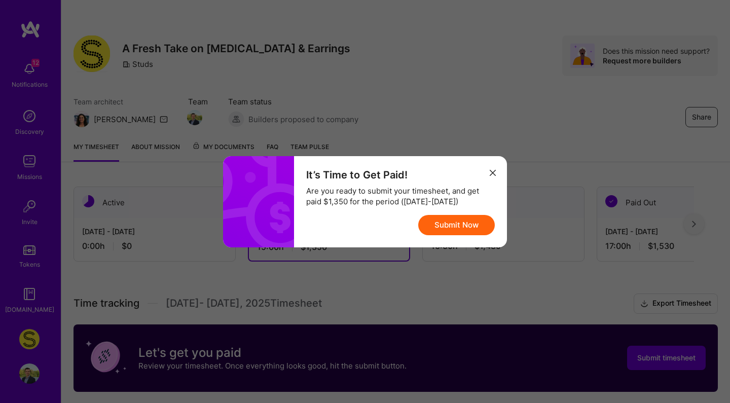
click at [468, 223] on button "Submit Now" at bounding box center [456, 225] width 77 height 20
